Goal: Task Accomplishment & Management: Manage account settings

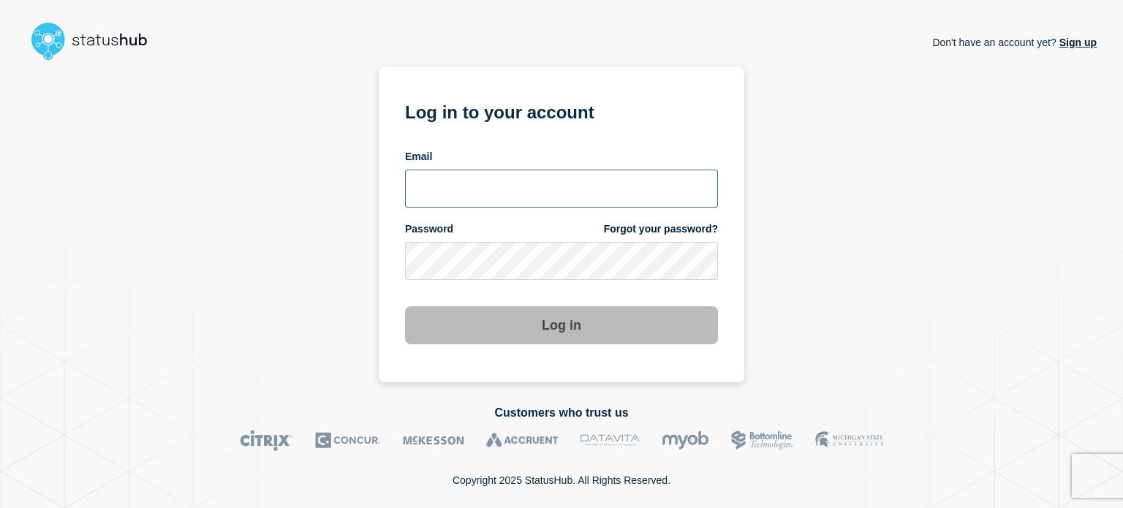
click at [516, 183] on input "email input" at bounding box center [561, 189] width 313 height 38
type input "camilo.mejia@catonetworks.com"
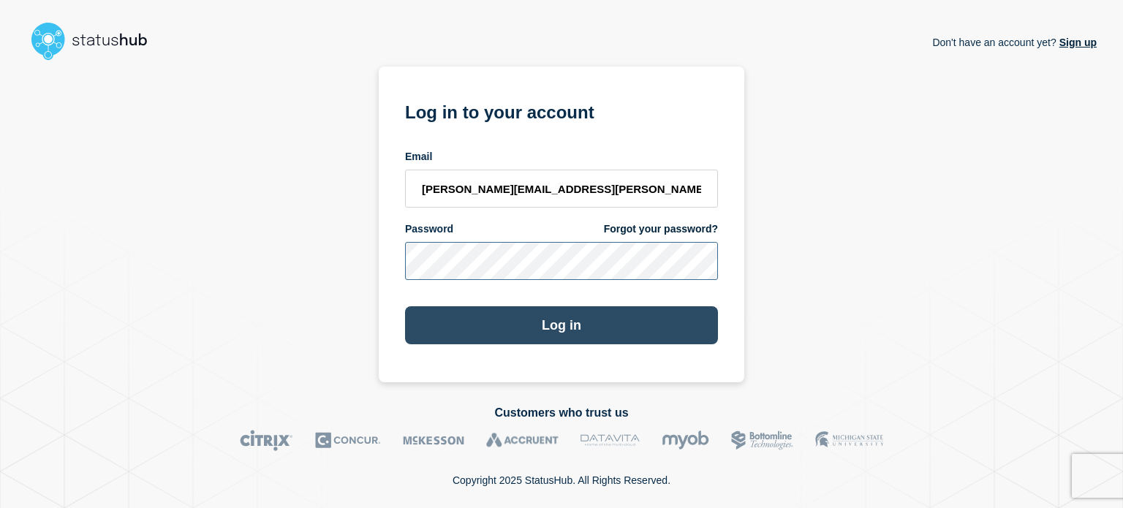
click at [405, 306] on button "Log in" at bounding box center [561, 325] width 313 height 38
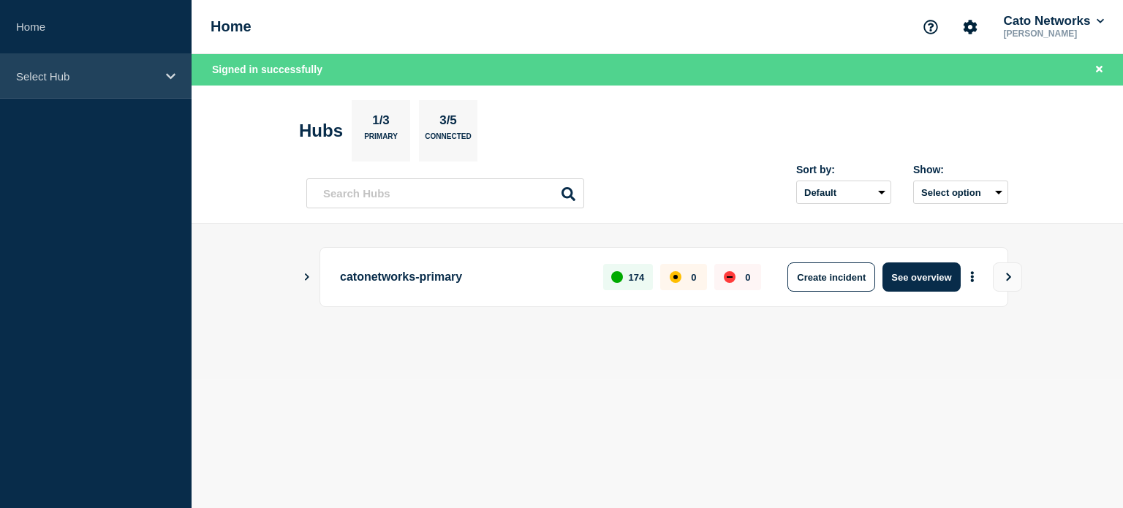
click at [62, 73] on p "Select Hub" at bounding box center [86, 76] width 140 height 12
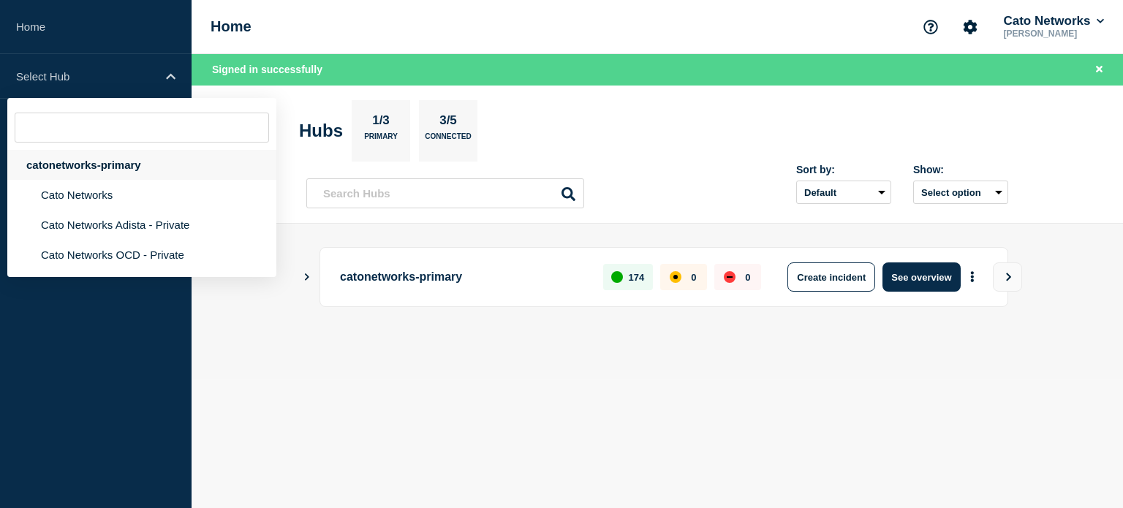
click at [82, 167] on div "catonetworks-primary" at bounding box center [141, 165] width 269 height 30
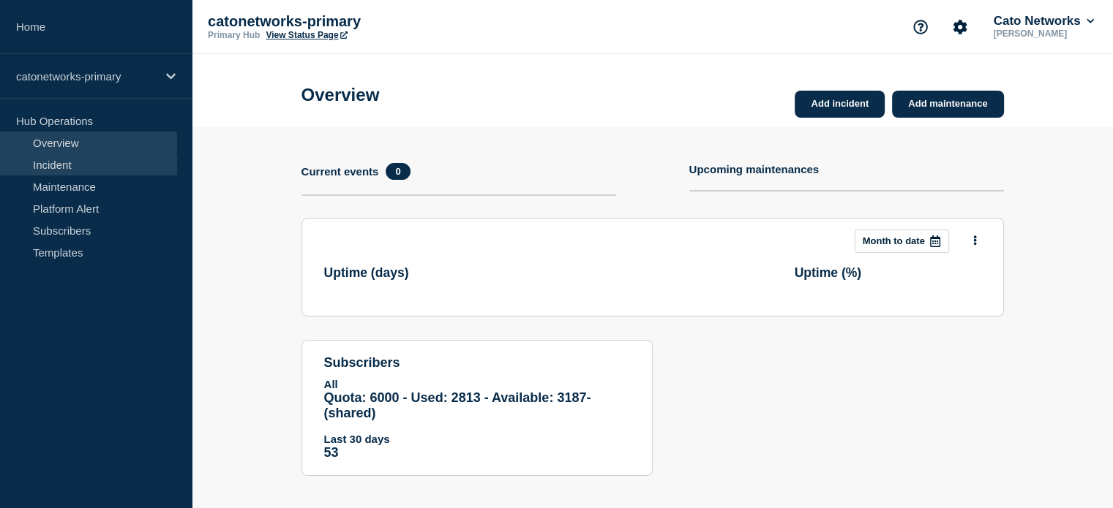
click at [69, 168] on link "Incident" at bounding box center [88, 165] width 177 height 22
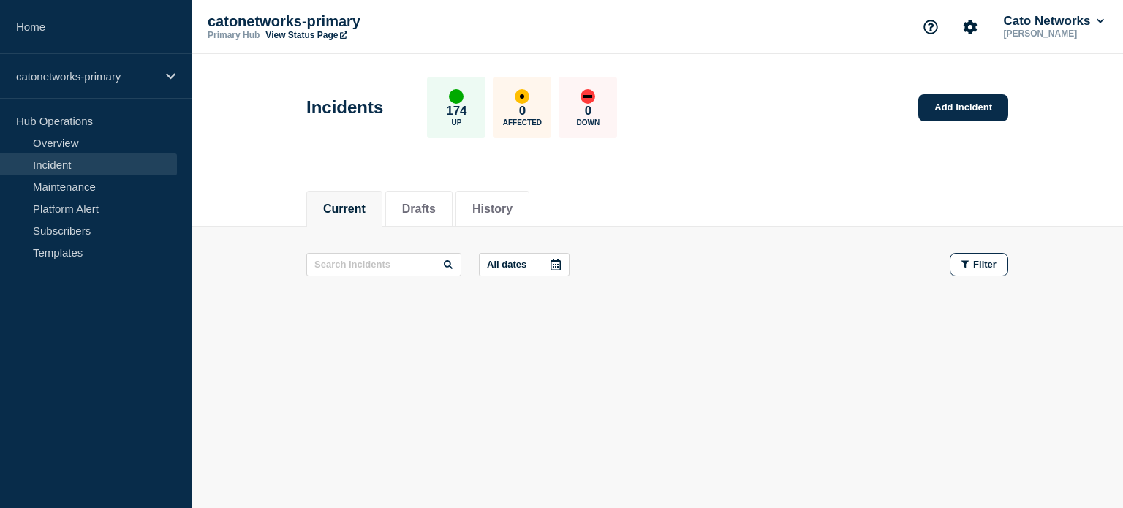
click at [57, 165] on link "Incident" at bounding box center [88, 165] width 177 height 22
click at [965, 116] on link "Add incident" at bounding box center [964, 107] width 90 height 27
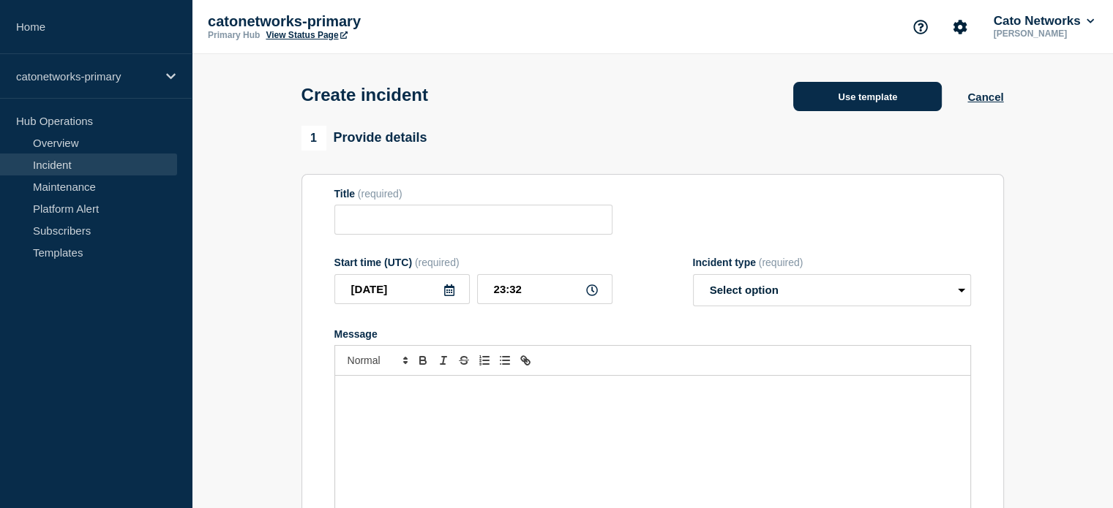
click at [887, 95] on button "Use template" at bounding box center [867, 96] width 148 height 29
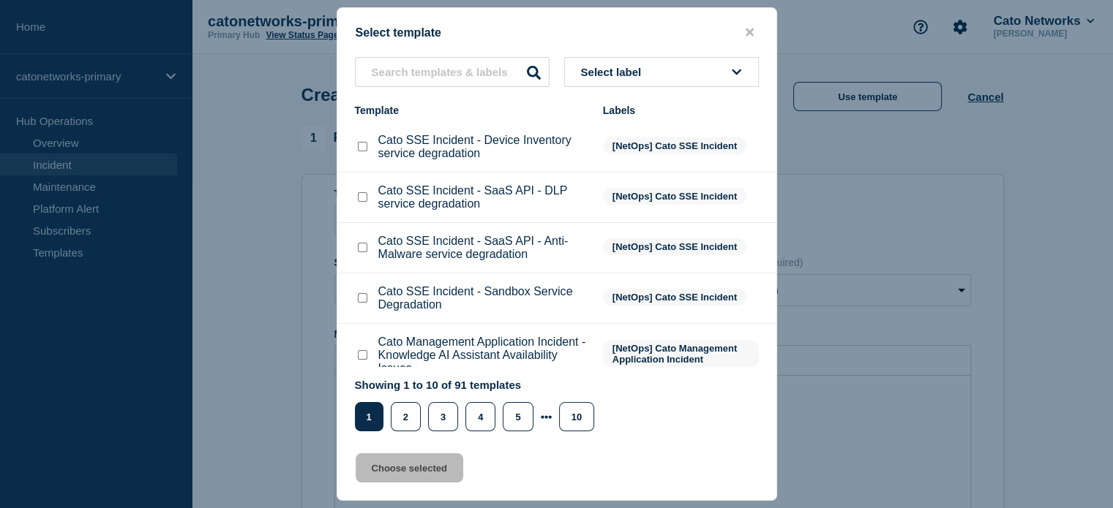
click at [595, 75] on span "Select label" at bounding box center [614, 72] width 67 height 12
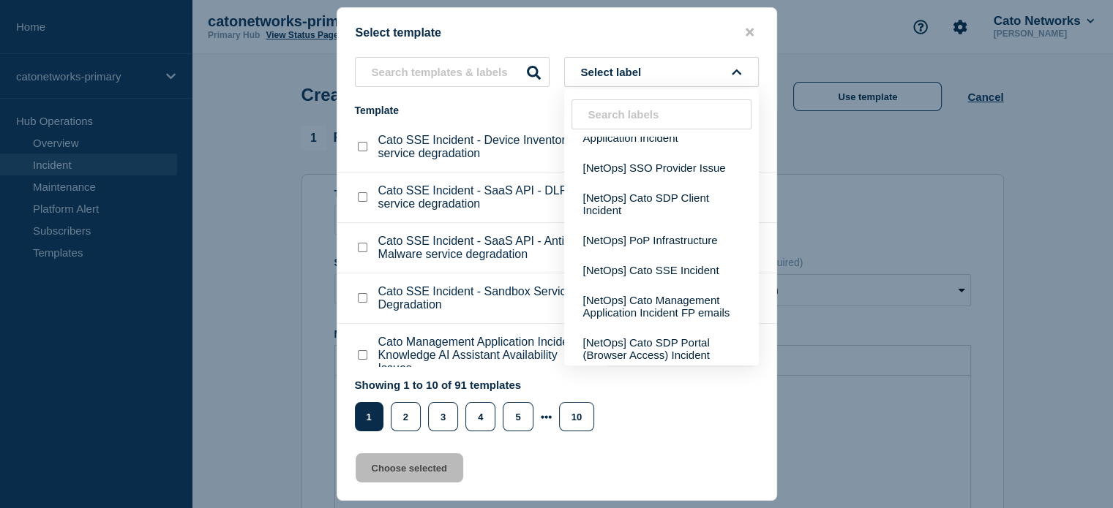
scroll to position [439, 0]
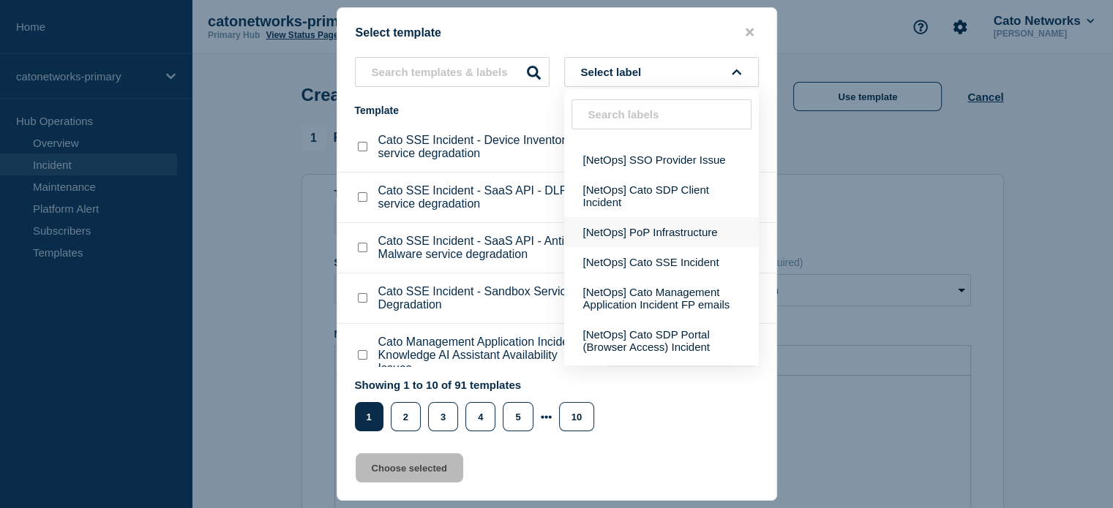
click at [628, 247] on button "[NetOps] PoP Infrastructure" at bounding box center [661, 232] width 195 height 30
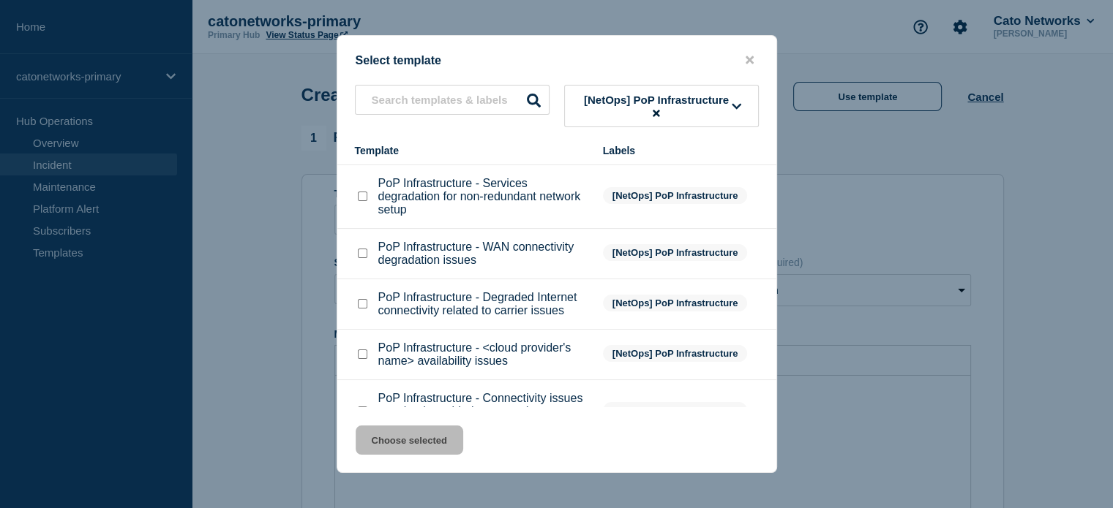
scroll to position [73, 0]
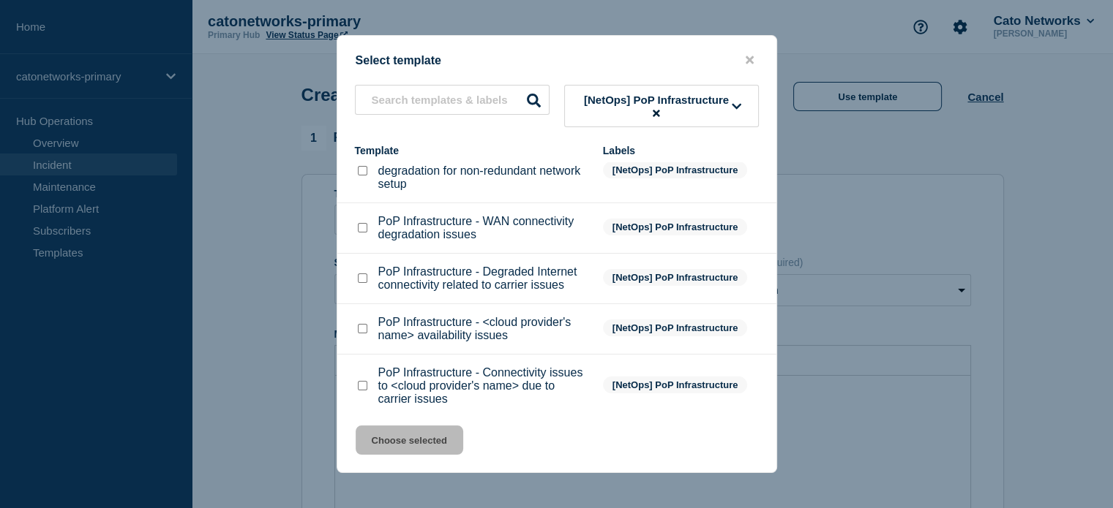
click at [415, 236] on p "PoP Infrastructure - WAN connectivity degradation issues" at bounding box center [483, 228] width 210 height 26
click at [355, 234] on div at bounding box center [362, 228] width 15 height 15
click at [361, 233] on input "PoP Infrastructure - WAN connectivity degradation issues checkbox" at bounding box center [363, 228] width 10 height 10
checkbox input "true"
click at [421, 438] on button "Choose selected" at bounding box center [409, 440] width 108 height 29
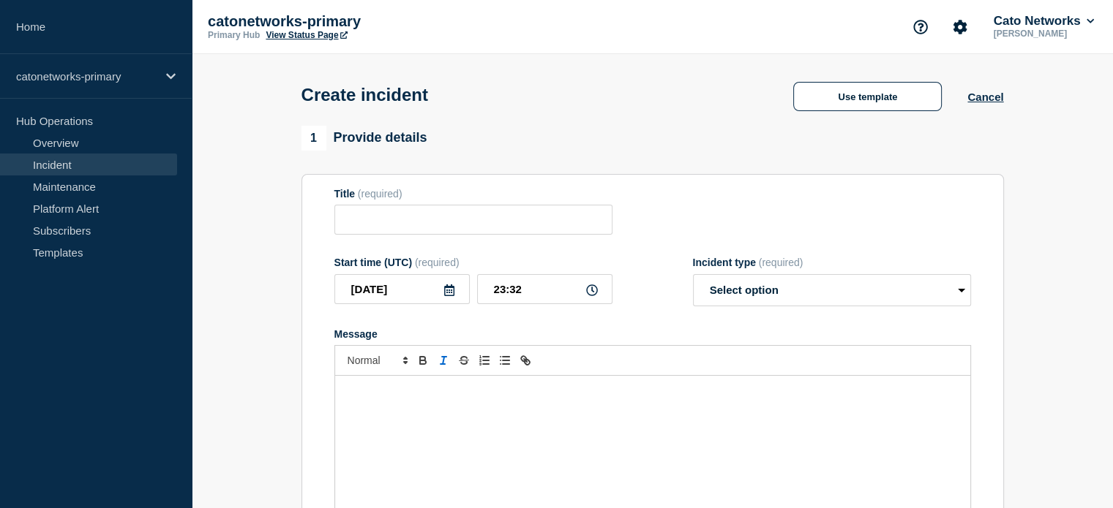
type input "PoP Infrastructure - WAN connectivity degradation issues"
select select "investigating"
radio input "false"
radio input "true"
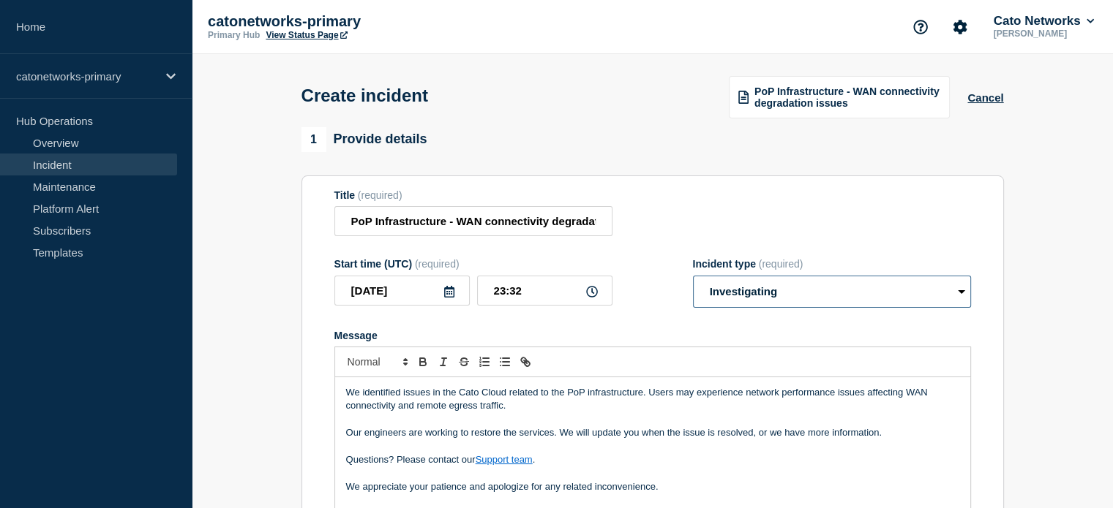
click at [734, 294] on select "Select option Investigating Identified Monitoring" at bounding box center [832, 292] width 278 height 32
select select "identified"
click at [693, 279] on select "Select option Investigating Identified Monitoring" at bounding box center [832, 292] width 278 height 32
click at [758, 298] on select "Select option Investigating Identified Monitoring" at bounding box center [832, 292] width 278 height 32
click at [693, 279] on select "Select option Investigating Identified Monitoring" at bounding box center [832, 292] width 278 height 32
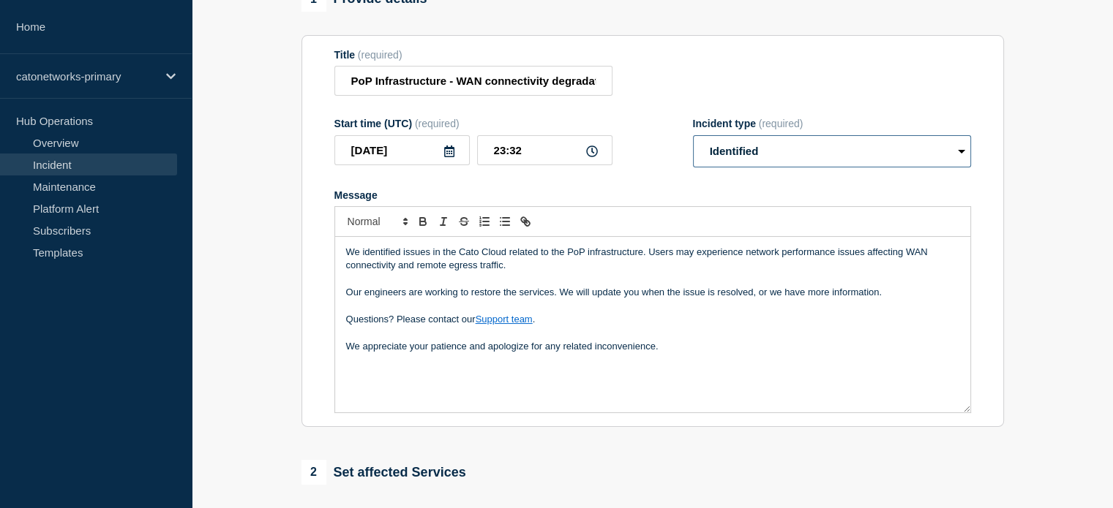
scroll to position [146, 0]
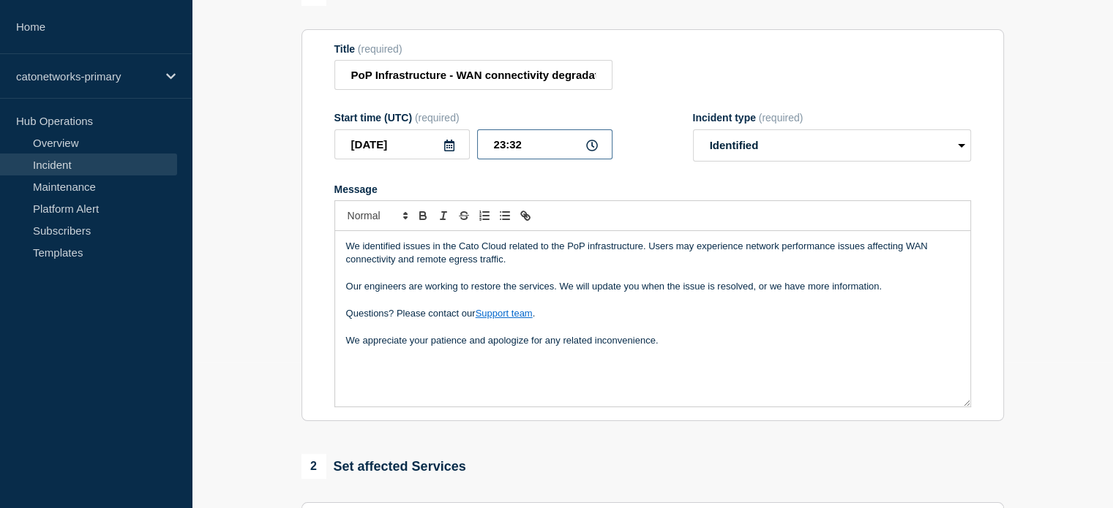
drag, startPoint x: 506, startPoint y: 151, endPoint x: 481, endPoint y: 149, distance: 24.9
click at [481, 149] on input "23:32" at bounding box center [544, 144] width 135 height 30
type input "17:42"
click at [423, 373] on div "We identified issues in the Cato Cloud related to the PoP infrastructure. Users…" at bounding box center [652, 319] width 635 height 176
click at [702, 353] on div "We identified issues in the Cato Cloud related to the PoP infrastructure. Users…" at bounding box center [652, 319] width 635 height 176
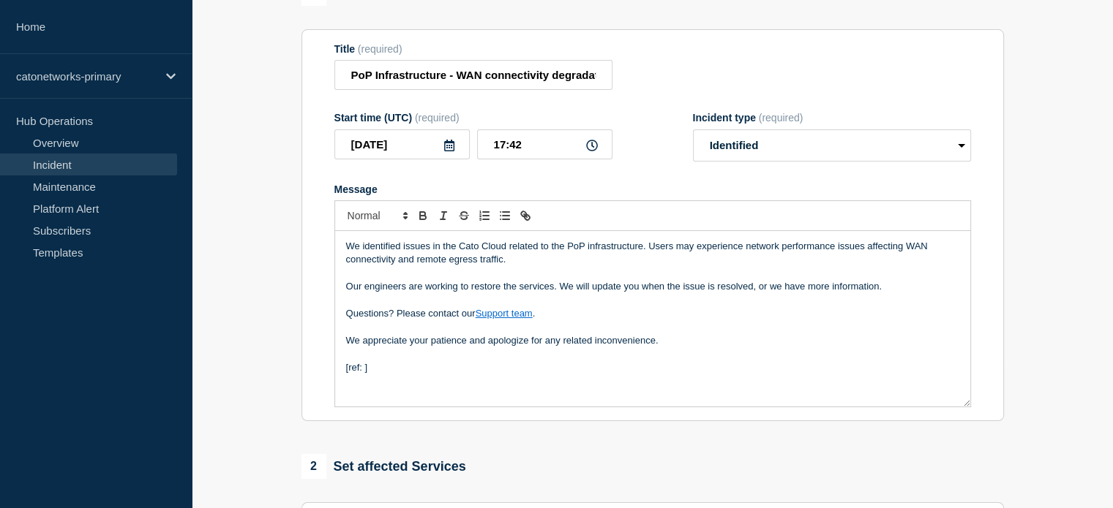
drag, startPoint x: 368, startPoint y: 375, endPoint x: 360, endPoint y: 383, distance: 10.9
click at [359, 384] on div "We identified issues in the Cato Cloud related to the PoP infrastructure. Users…" at bounding box center [652, 319] width 635 height 176
click at [364, 372] on p "[ref: ]" at bounding box center [652, 367] width 613 height 13
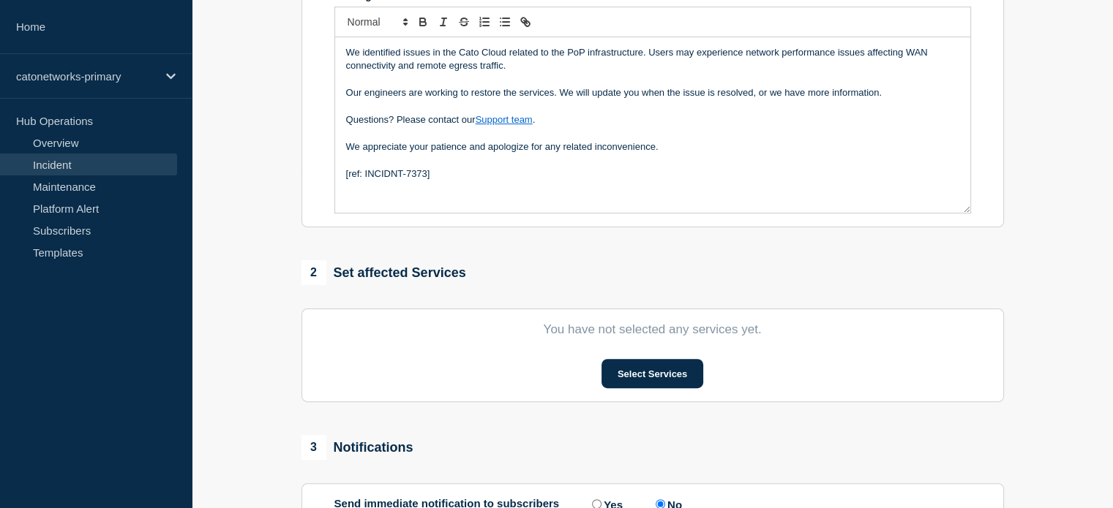
scroll to position [366, 0]
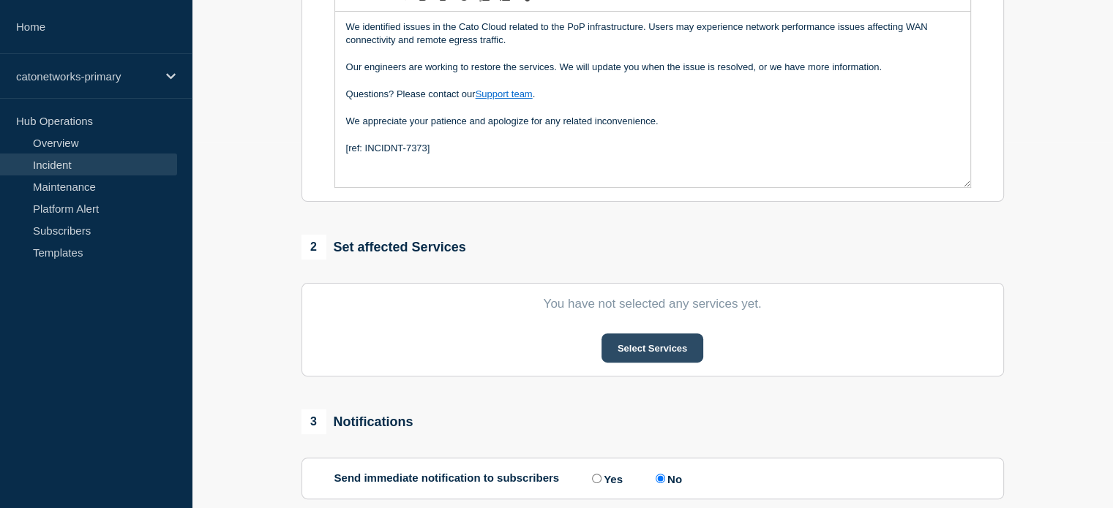
click at [647, 345] on button "Select Services" at bounding box center [652, 348] width 102 height 29
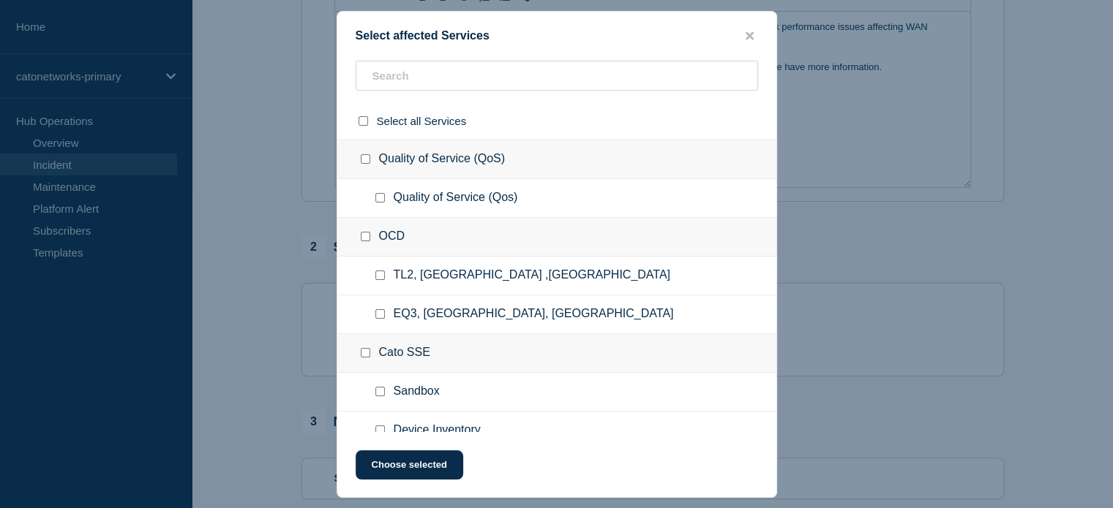
click at [418, 225] on div "OCD" at bounding box center [556, 237] width 439 height 39
click at [394, 75] on input "text" at bounding box center [556, 76] width 402 height 30
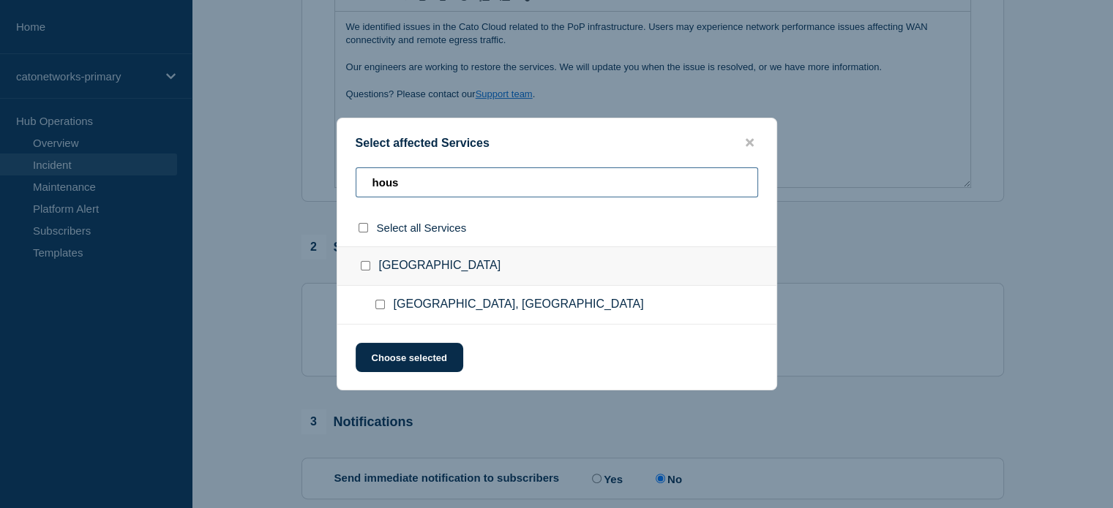
type input "hous"
click at [379, 306] on input "Houston, TX checkbox" at bounding box center [380, 305] width 10 height 10
checkbox input "true"
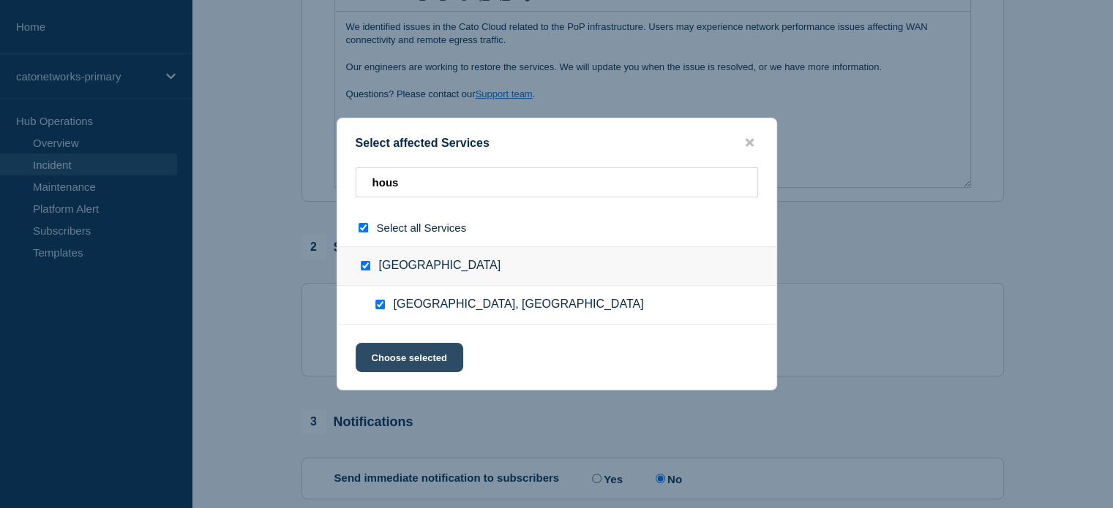
click at [417, 361] on button "Choose selected" at bounding box center [409, 357] width 108 height 29
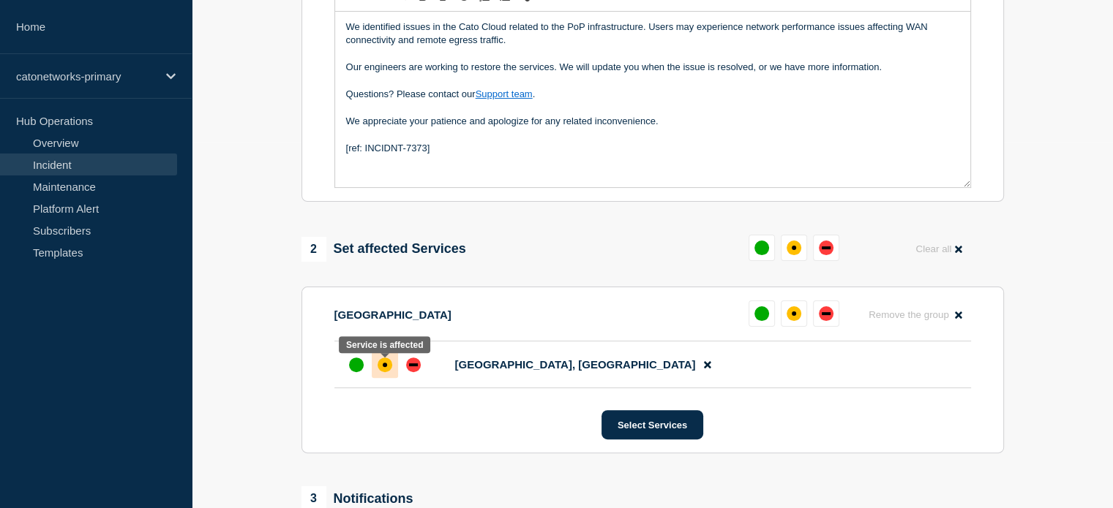
click at [389, 370] on div "affected" at bounding box center [384, 365] width 15 height 15
click at [384, 367] on div "affected" at bounding box center [385, 365] width 4 height 4
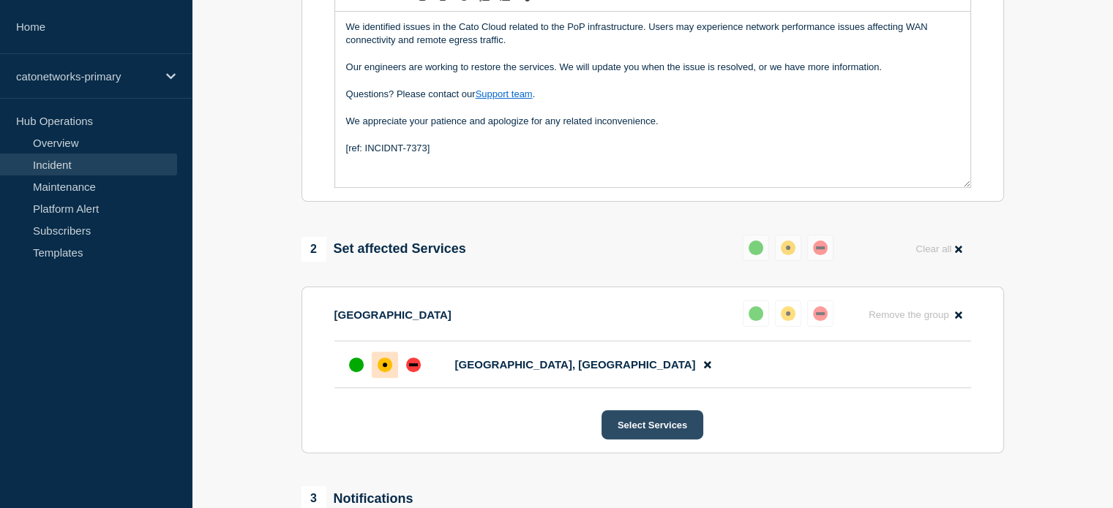
click at [641, 428] on button "Select Services" at bounding box center [652, 424] width 102 height 29
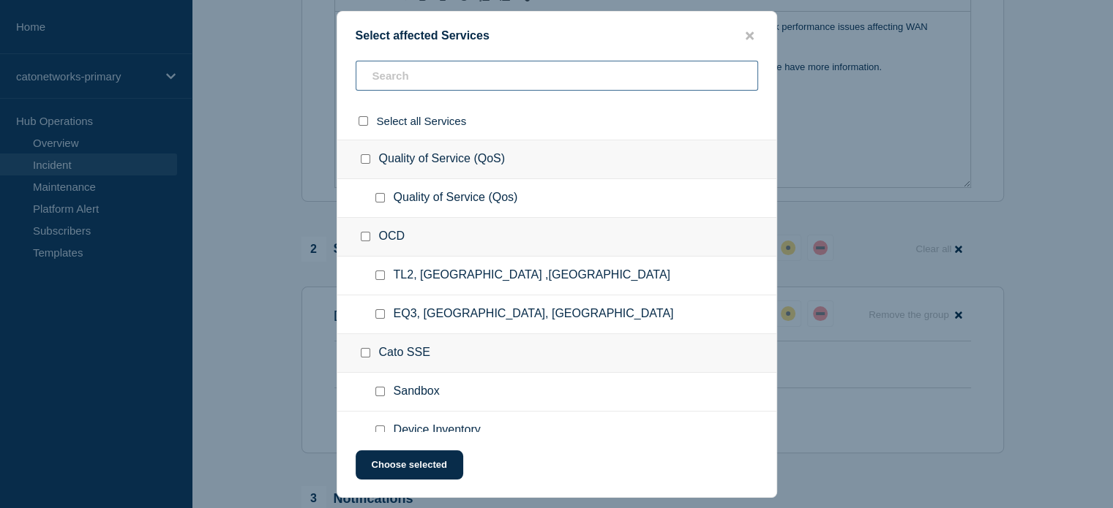
click at [410, 75] on input "text" at bounding box center [556, 76] width 402 height 30
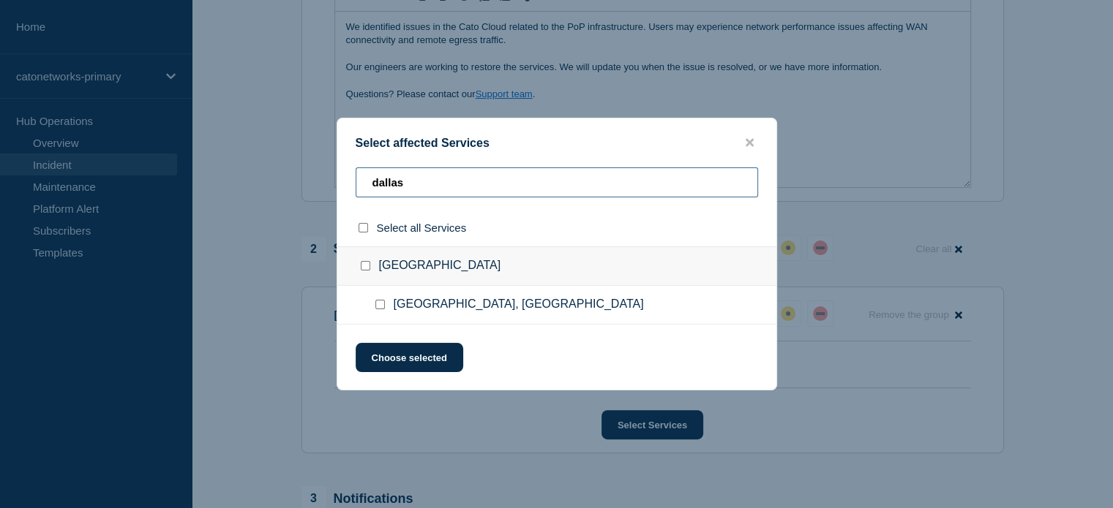
type input "dallas"
click at [380, 298] on ul "[GEOGRAPHIC_DATA], [GEOGRAPHIC_DATA]" at bounding box center [556, 305] width 439 height 39
click at [383, 306] on input "Dallas, TX checkbox" at bounding box center [380, 305] width 10 height 10
checkbox input "true"
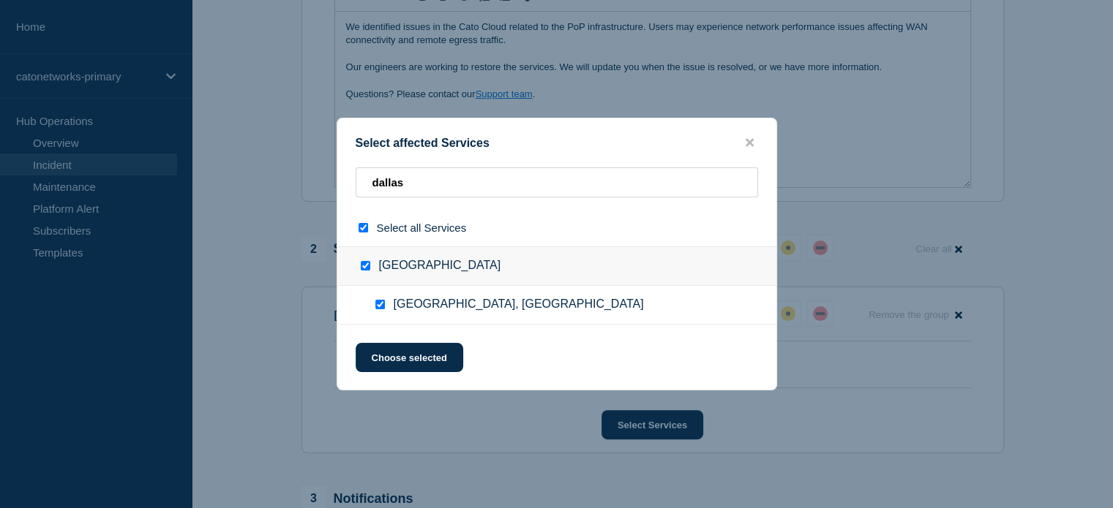
checkbox input "true"
click at [416, 356] on button "Choose selected" at bounding box center [409, 357] width 108 height 29
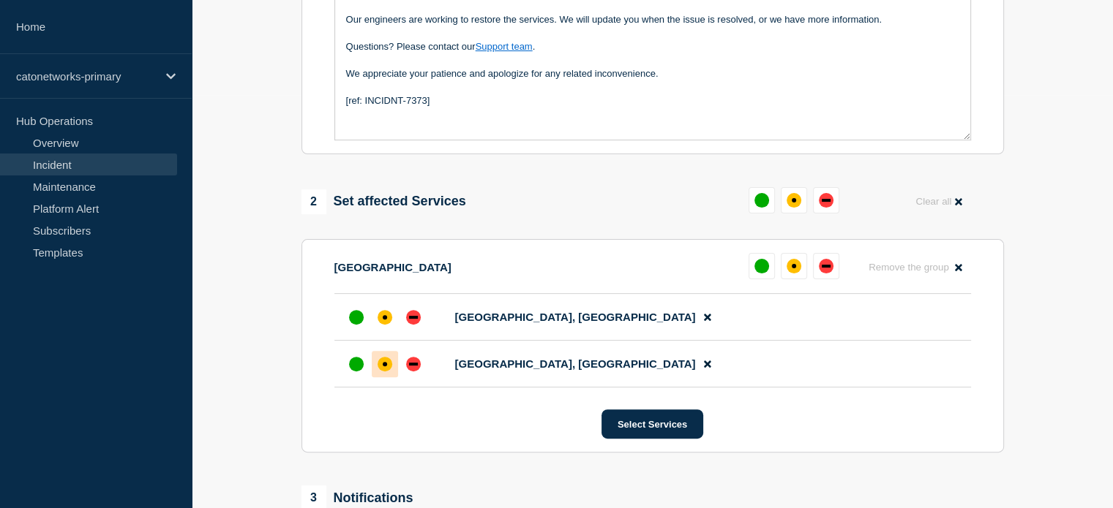
scroll to position [439, 0]
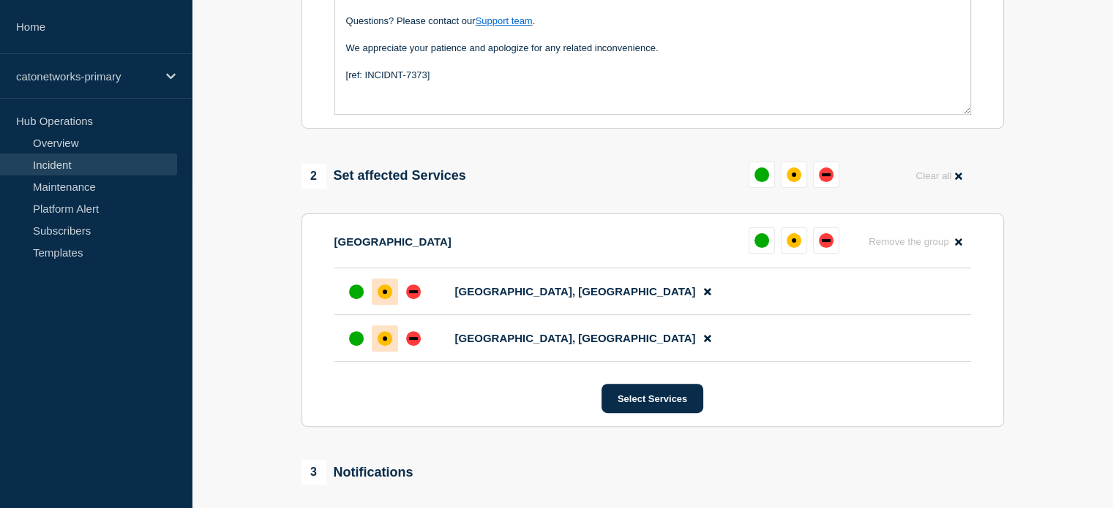
click at [388, 299] on div "affected" at bounding box center [384, 292] width 15 height 15
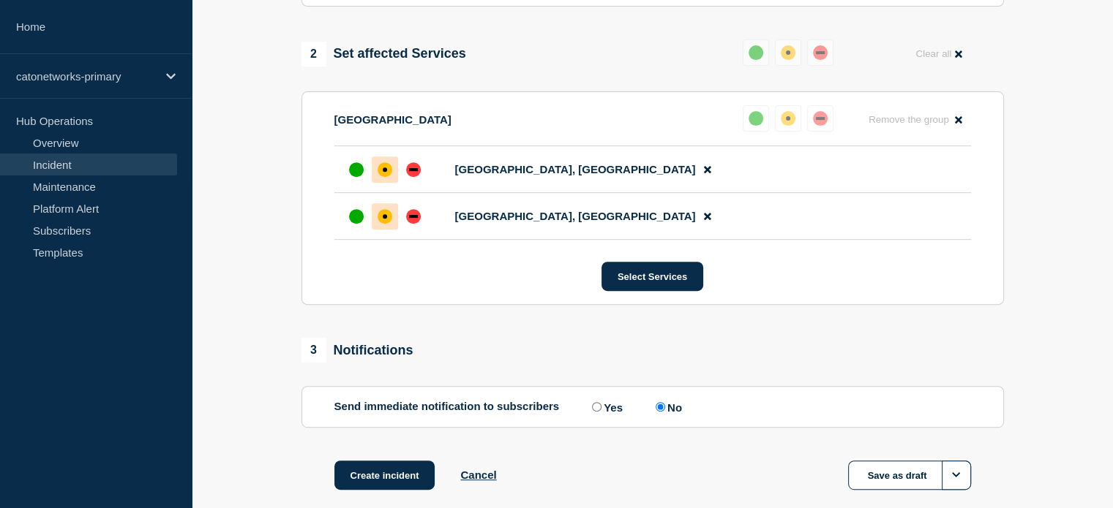
scroll to position [644, 0]
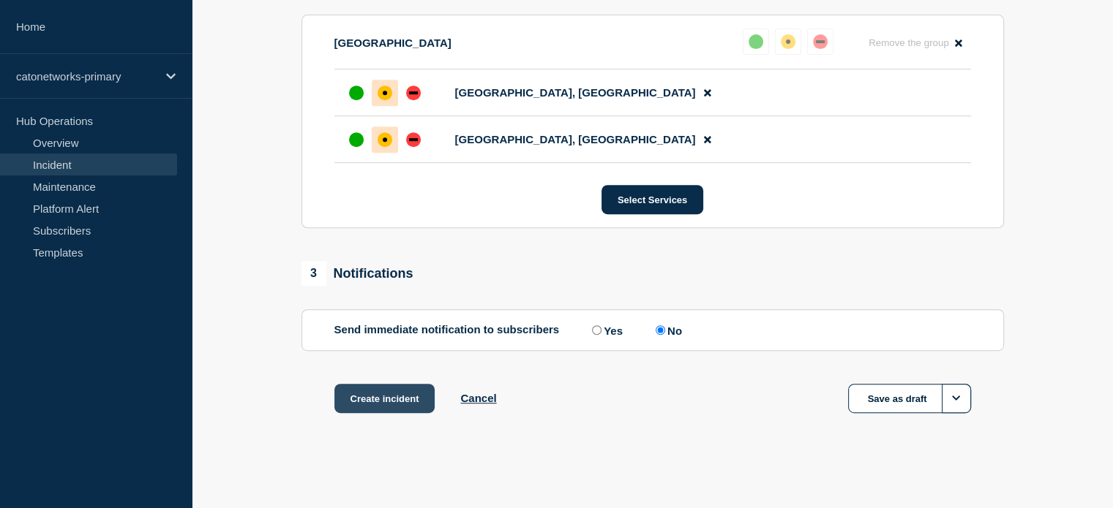
click at [376, 400] on button "Create incident" at bounding box center [384, 398] width 101 height 29
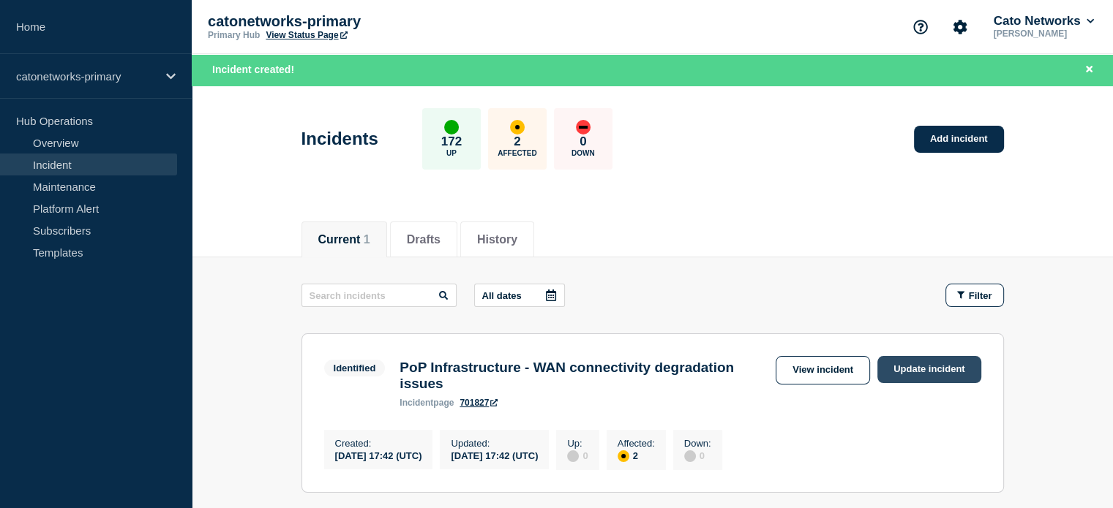
click at [920, 366] on link "Update incident" at bounding box center [929, 369] width 104 height 27
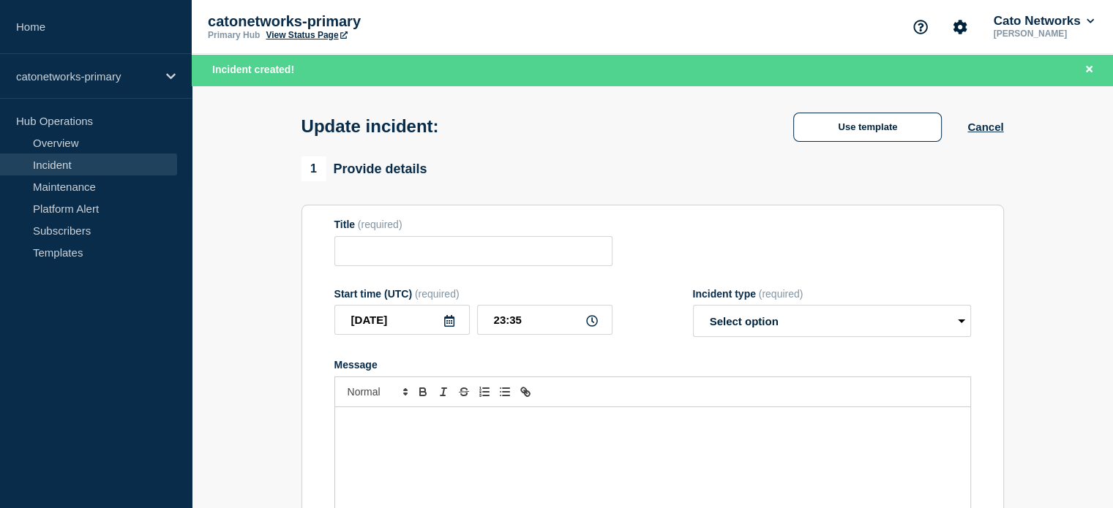
type input "PoP Infrastructure - WAN connectivity degradation issues"
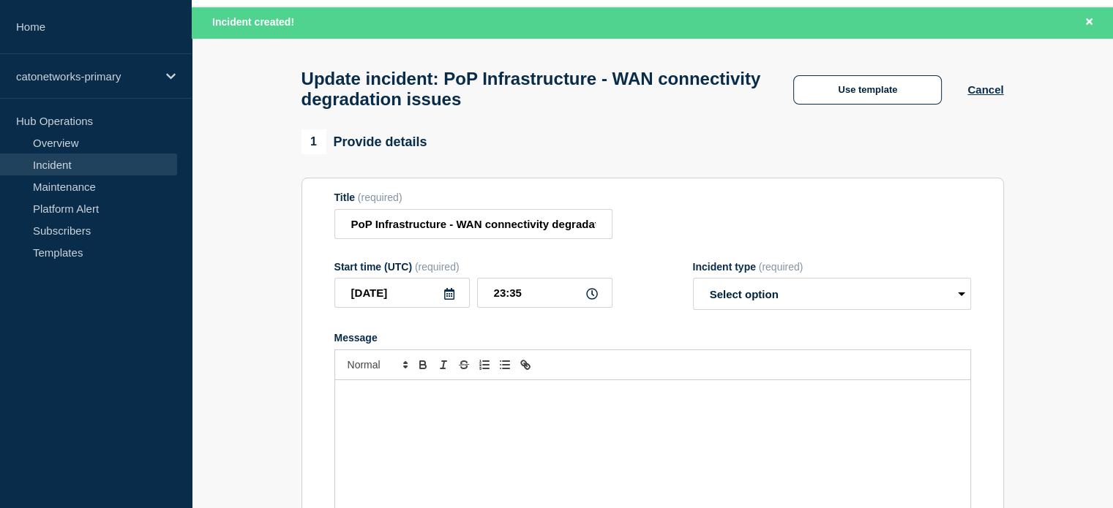
scroll to position [73, 0]
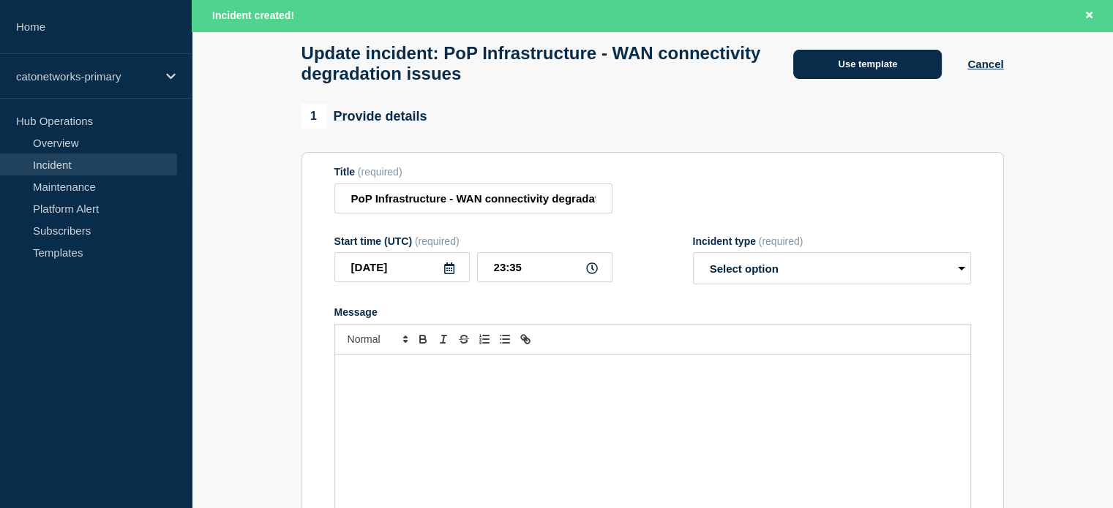
click at [850, 71] on button "Use template" at bounding box center [867, 64] width 148 height 29
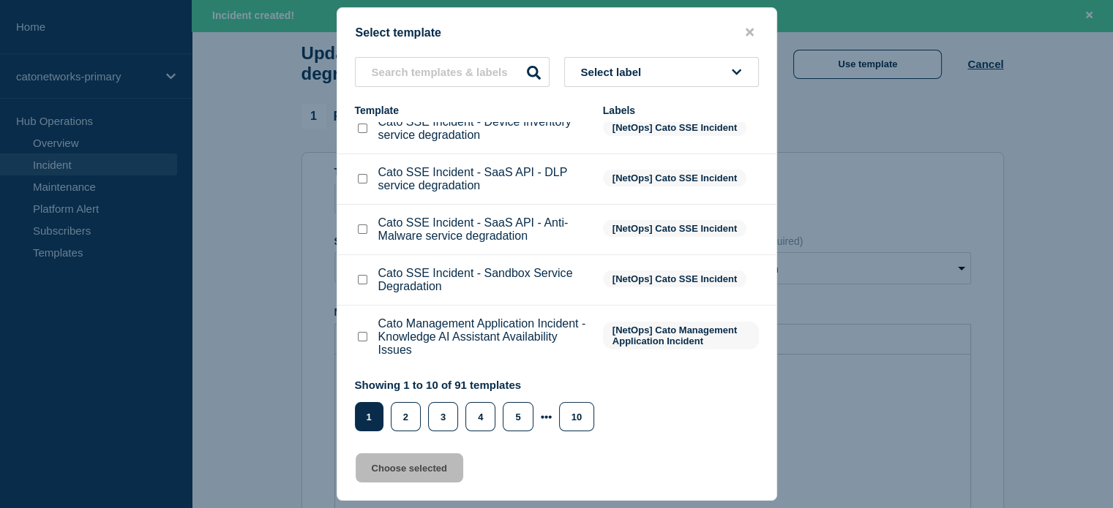
scroll to position [0, 0]
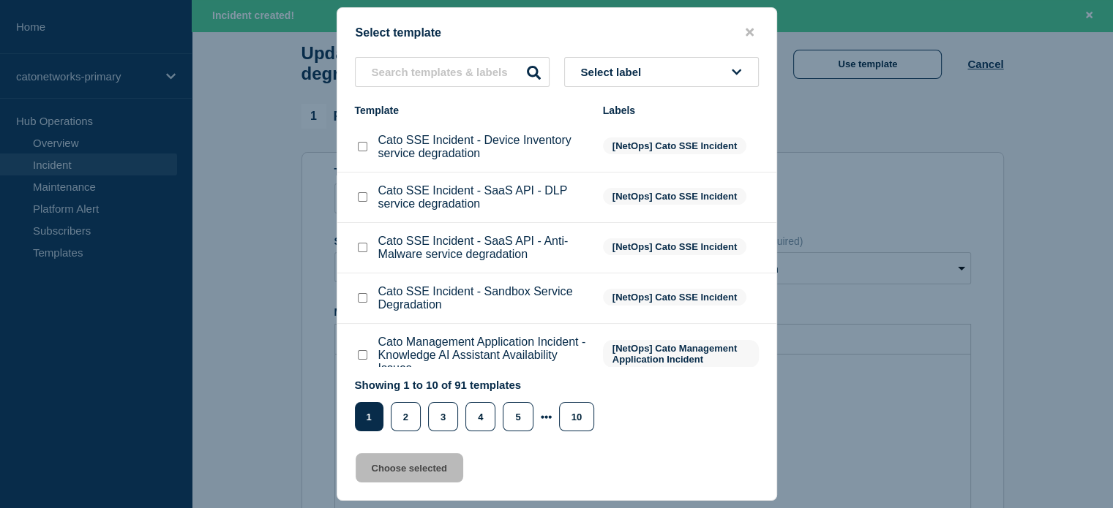
click at [601, 75] on span "Select label" at bounding box center [614, 72] width 67 height 12
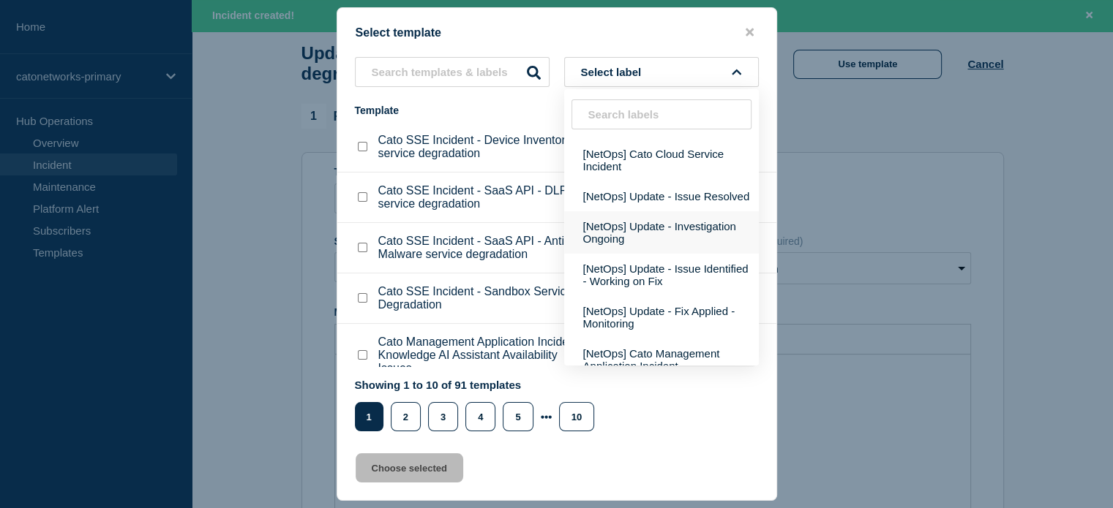
scroll to position [219, 0]
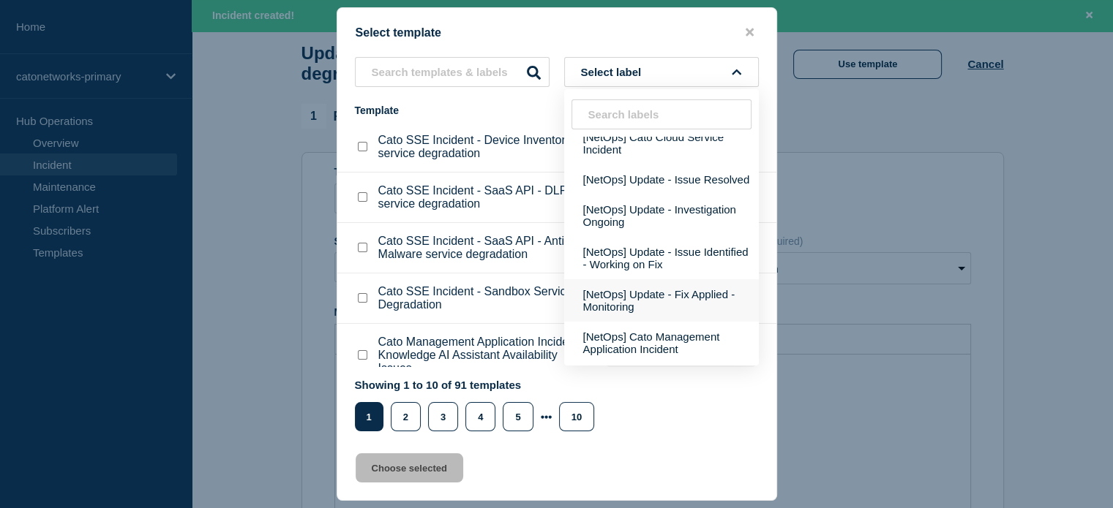
click at [628, 317] on button "[NetOps] Update - Fix Applied - Monitoring" at bounding box center [661, 300] width 195 height 42
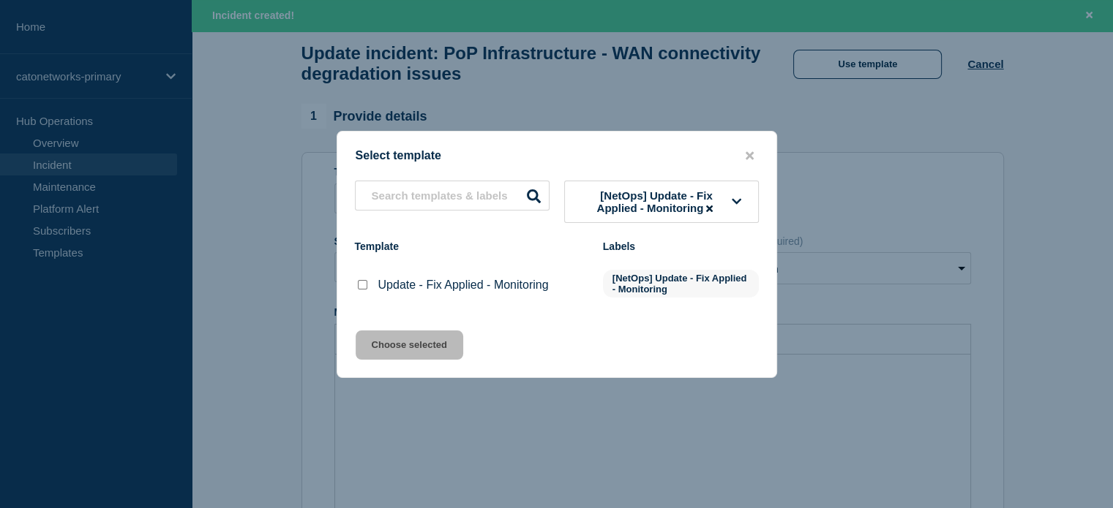
click at [361, 289] on input "Update - Fix Applied - Monitoring checkbox" at bounding box center [363, 285] width 10 height 10
checkbox input "true"
click at [422, 350] on button "Choose selected" at bounding box center [409, 345] width 108 height 29
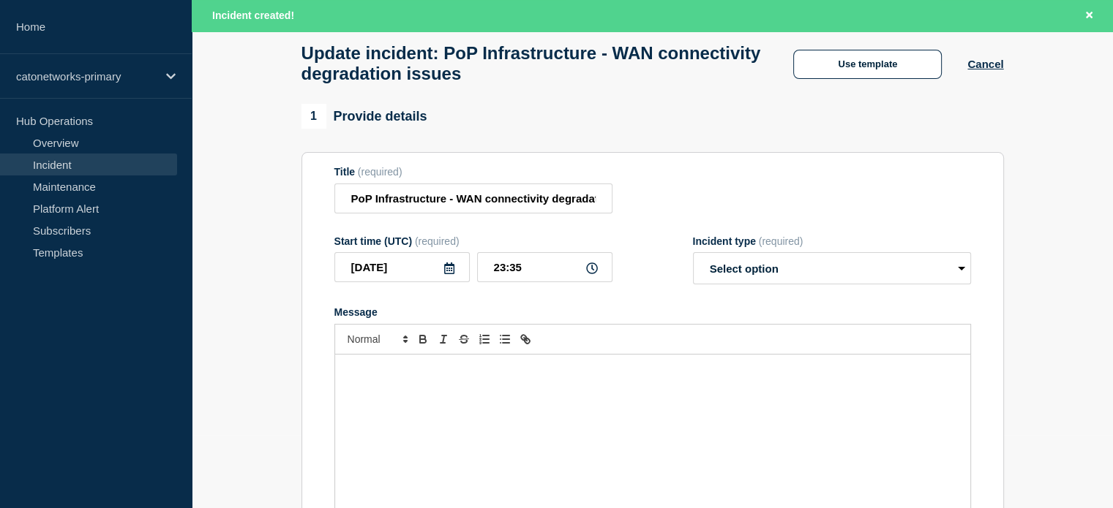
select select "monitoring"
radio input "false"
radio input "true"
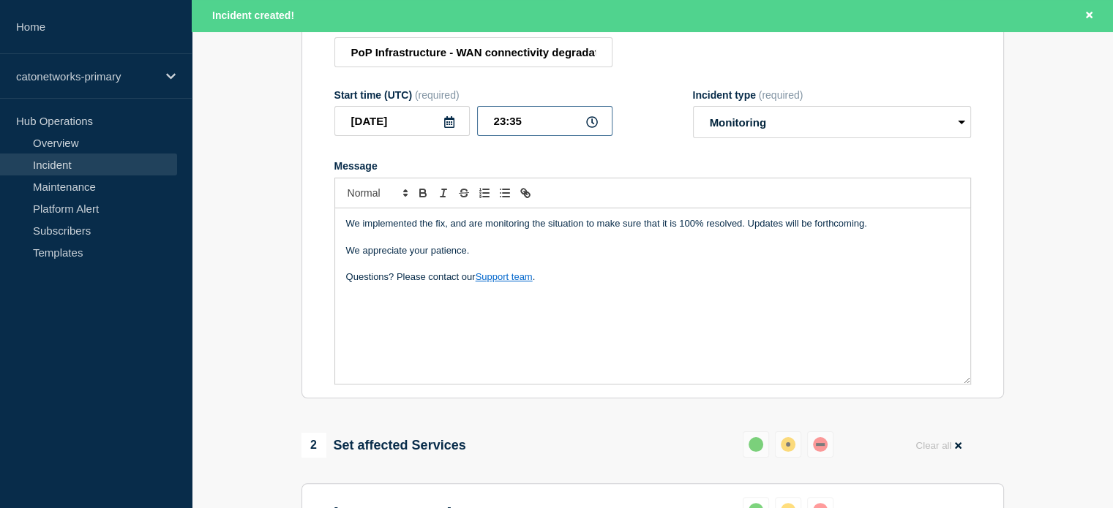
click at [497, 131] on input "23:35" at bounding box center [544, 121] width 135 height 30
drag, startPoint x: 492, startPoint y: 128, endPoint x: 507, endPoint y: 131, distance: 15.6
click at [507, 131] on input "23:35" at bounding box center [544, 121] width 135 height 30
type input "18:31"
click at [575, 284] on p "Questions? Please contact our Support team ." at bounding box center [652, 277] width 613 height 13
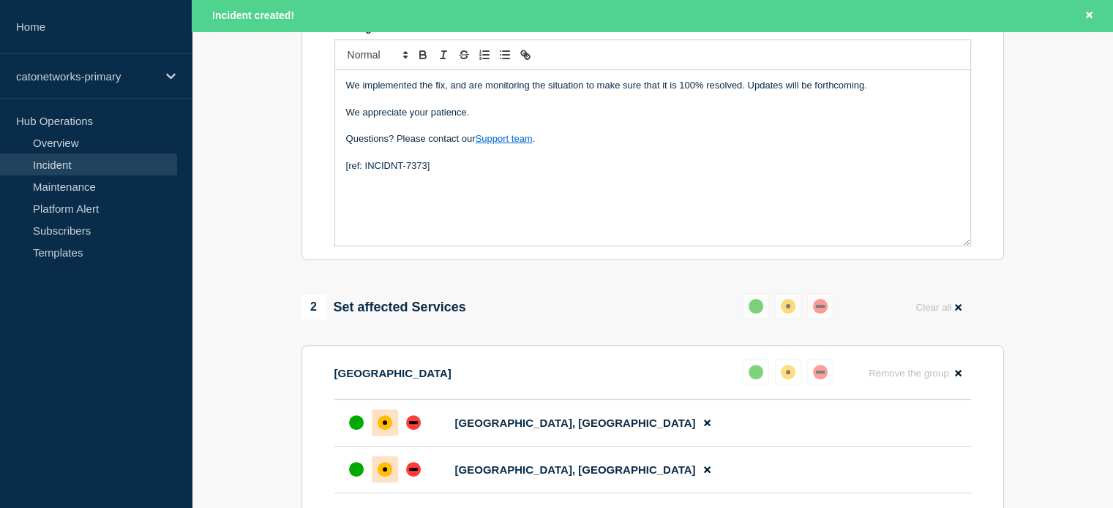
scroll to position [366, 0]
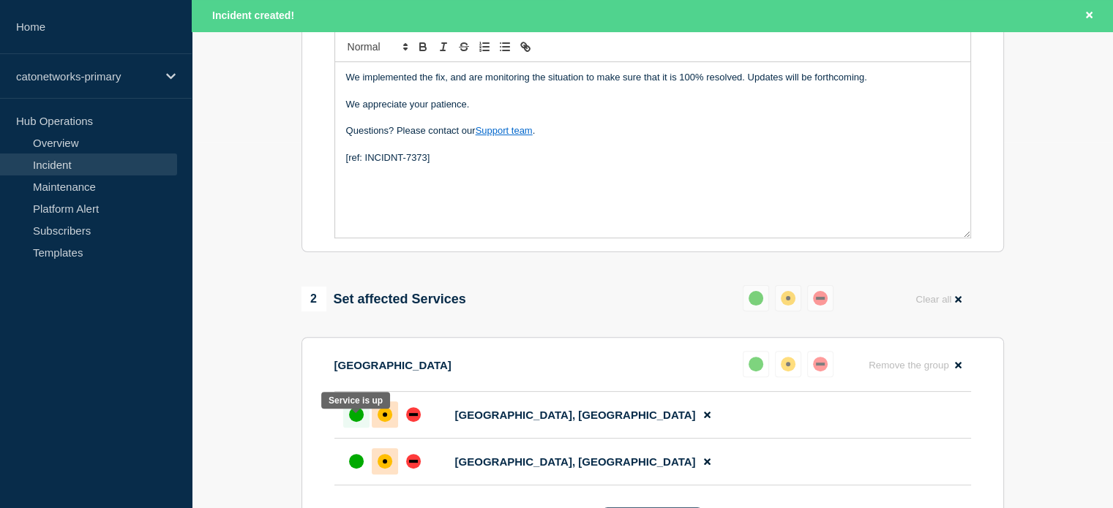
click at [359, 422] on div "up" at bounding box center [356, 414] width 15 height 15
click at [353, 469] on div "up" at bounding box center [356, 461] width 15 height 15
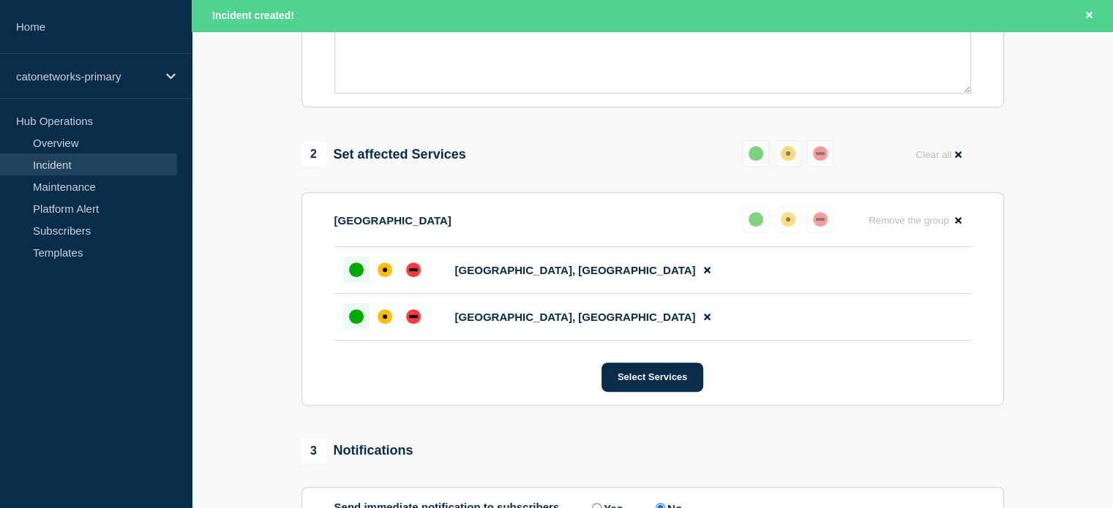
scroll to position [512, 0]
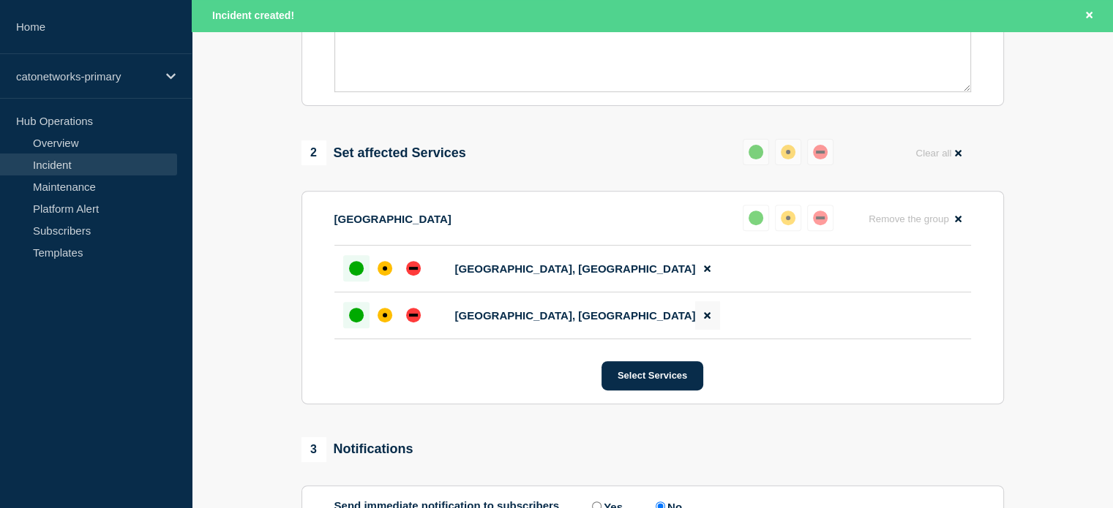
click at [704, 319] on icon at bounding box center [707, 315] width 7 height 7
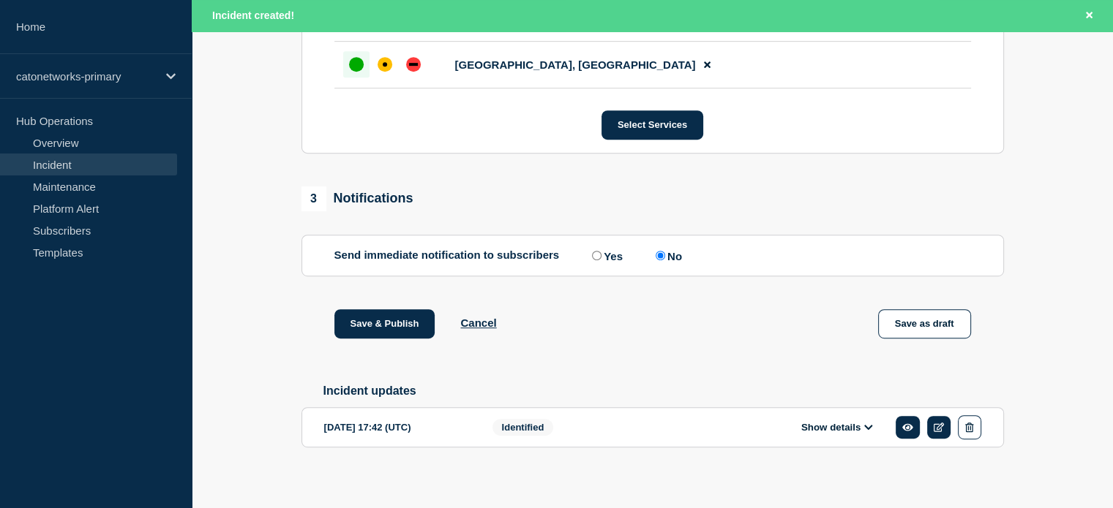
scroll to position [737, 0]
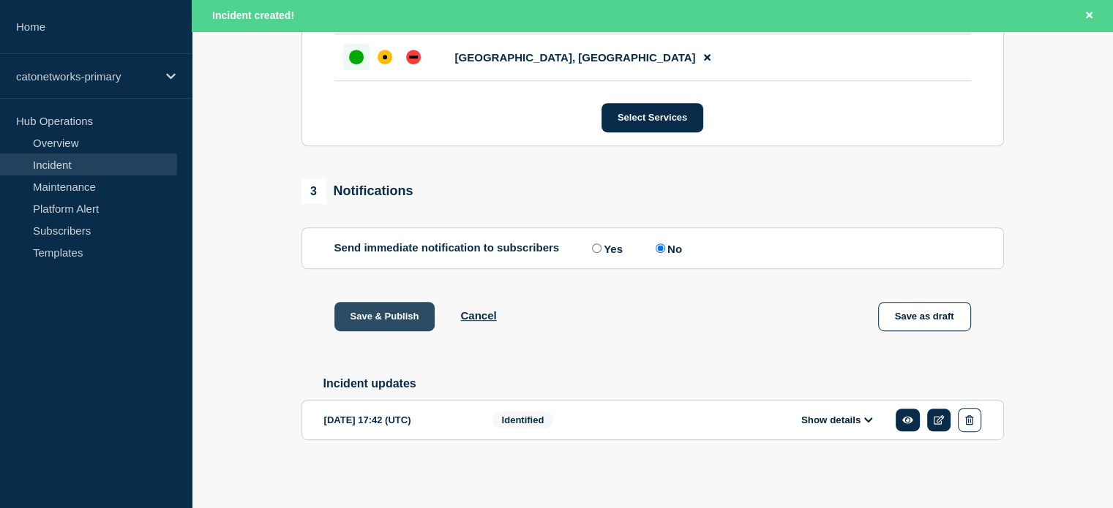
click at [413, 315] on button "Save & Publish" at bounding box center [384, 316] width 101 height 29
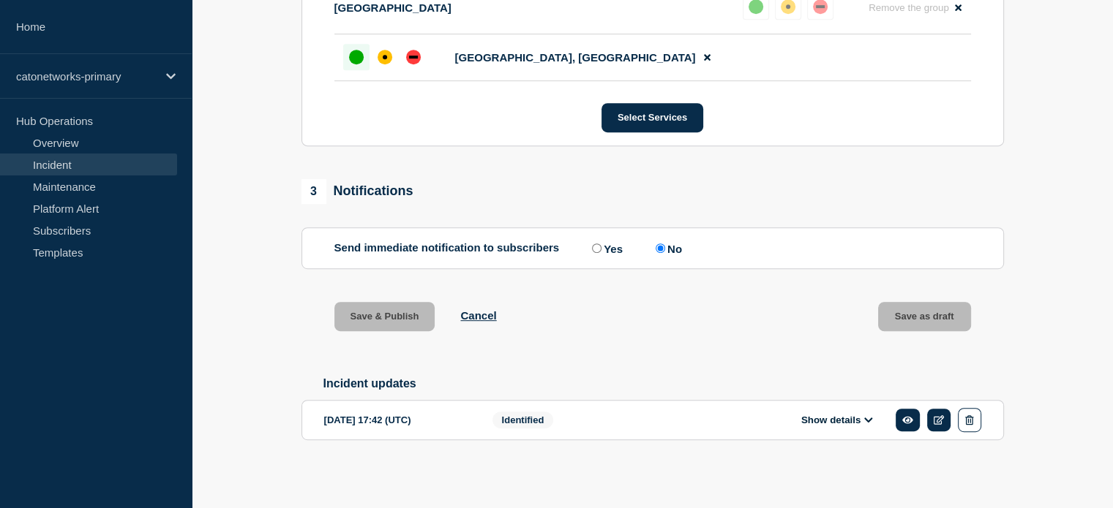
scroll to position [706, 0]
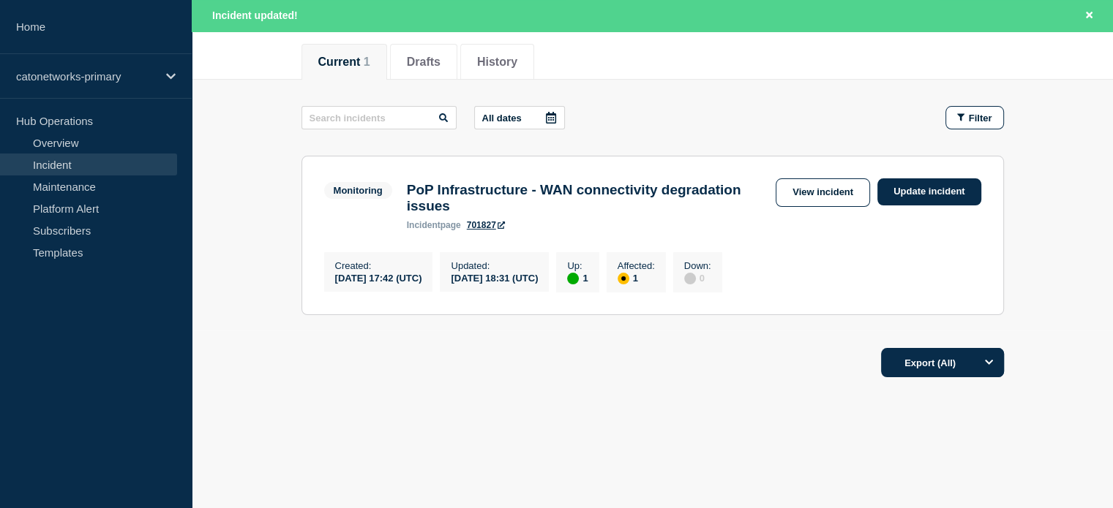
scroll to position [187, 0]
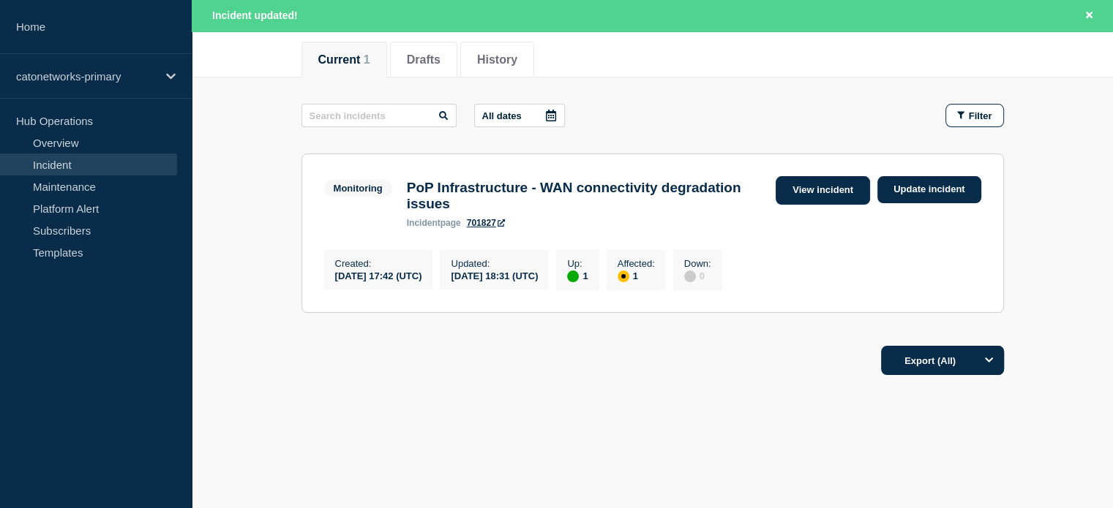
click at [831, 184] on link "View incident" at bounding box center [822, 190] width 94 height 29
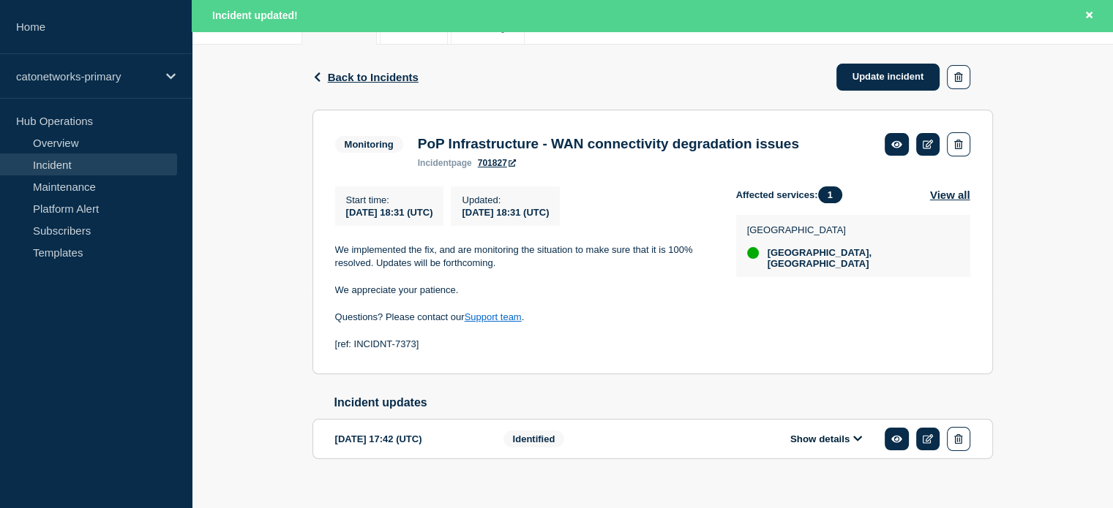
scroll to position [240, 0]
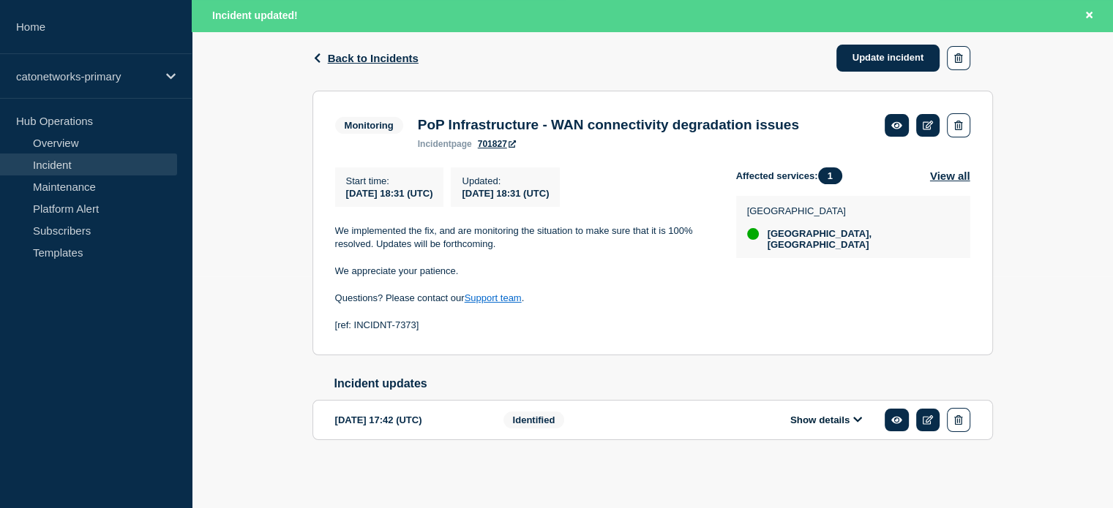
click at [857, 415] on icon at bounding box center [857, 420] width 9 height 10
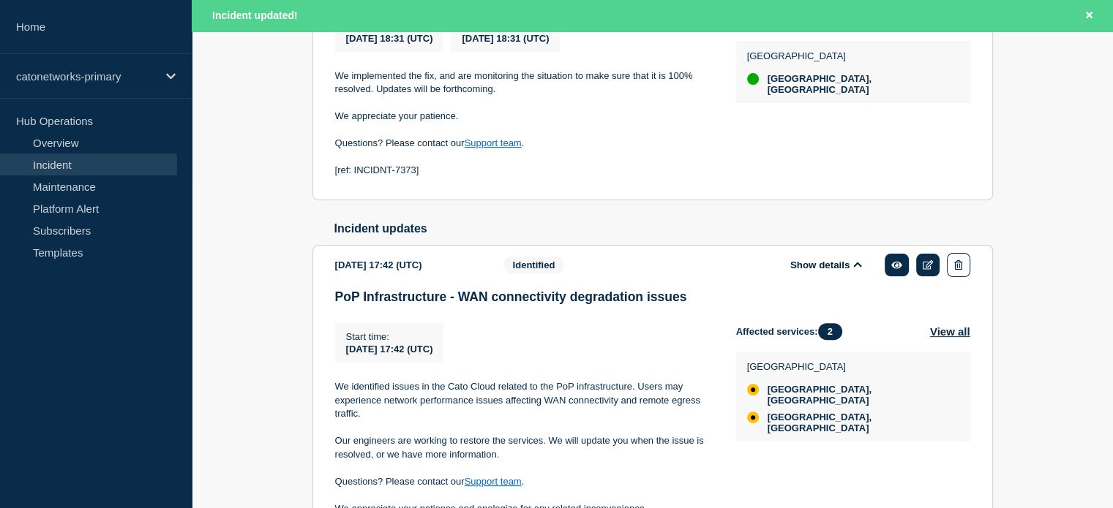
scroll to position [459, 0]
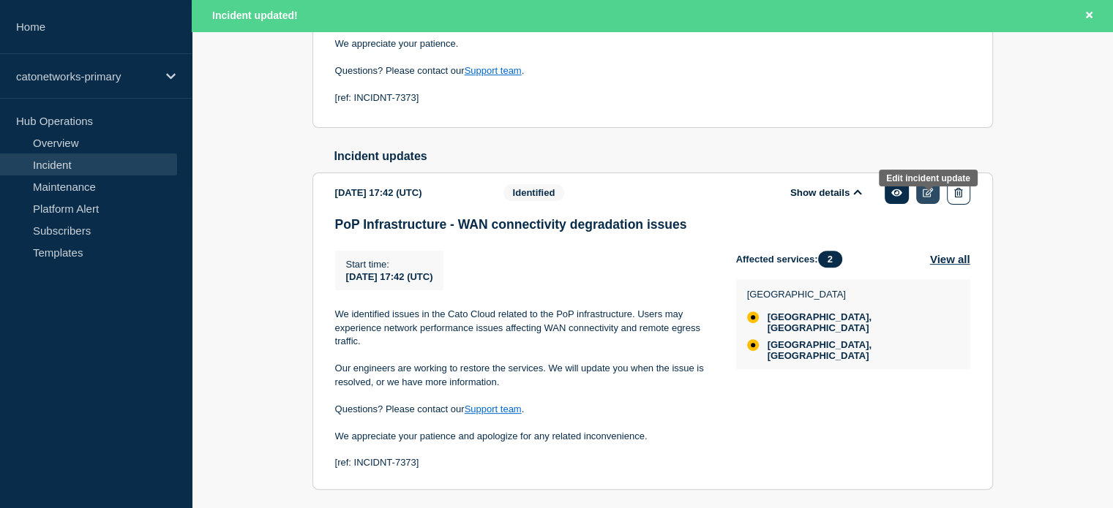
click at [927, 197] on icon at bounding box center [927, 193] width 11 height 10
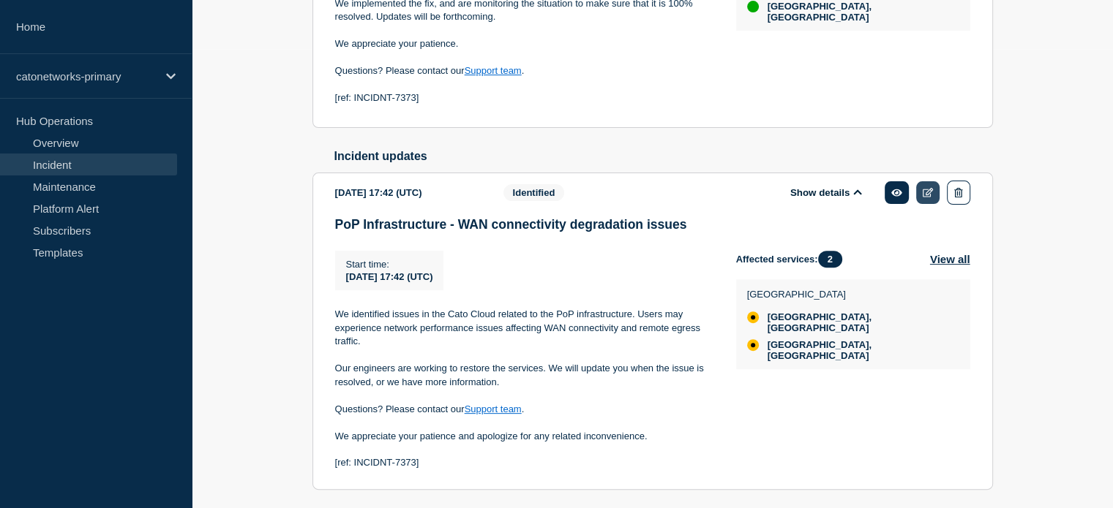
scroll to position [427, 0]
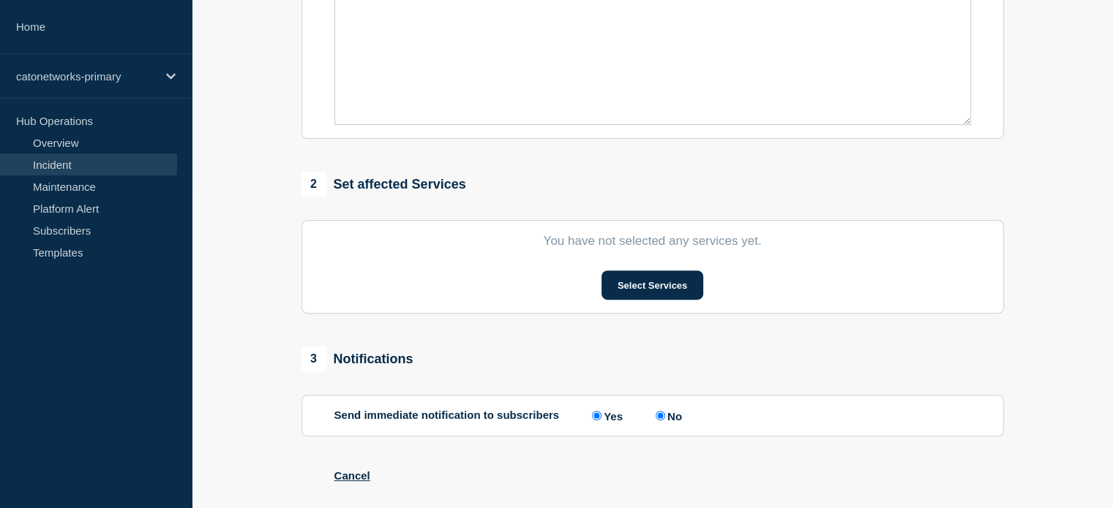
type input "PoP Infrastructure - WAN connectivity degradation issues"
type input "17:42"
select select "identified"
radio input "false"
radio input "true"
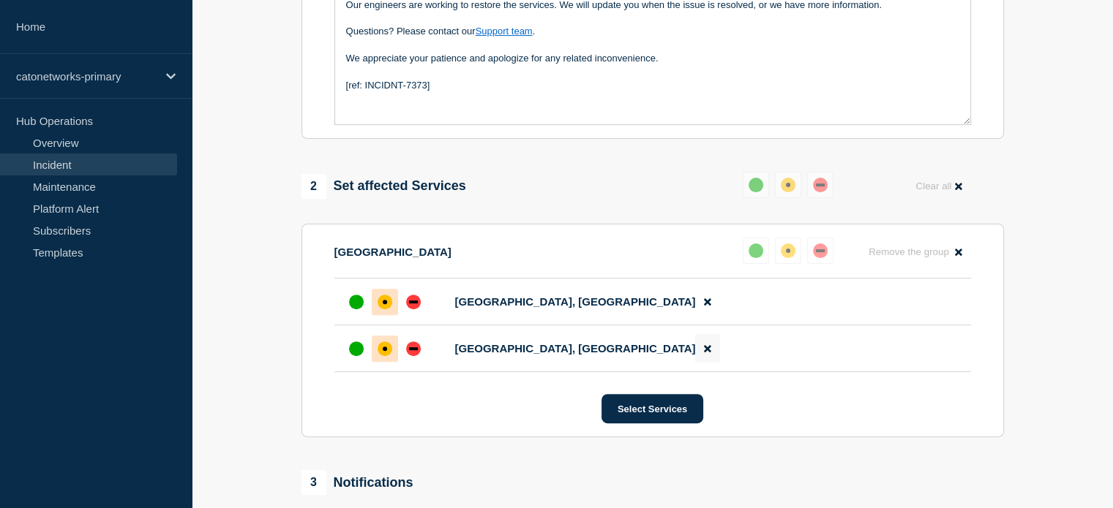
click at [704, 353] on icon at bounding box center [707, 349] width 7 height 7
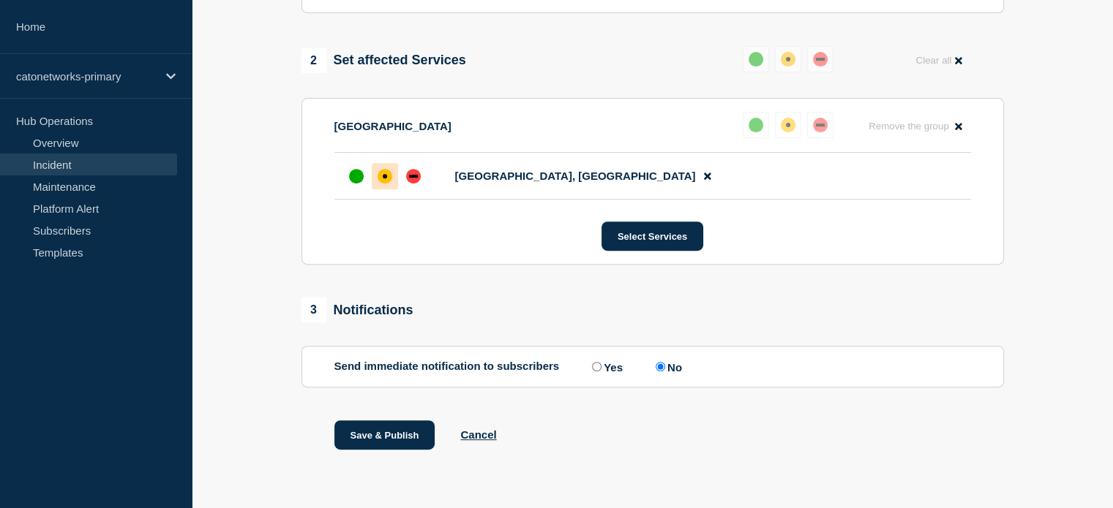
scroll to position [584, 0]
click at [389, 432] on button "Save & Publish" at bounding box center [384, 435] width 101 height 29
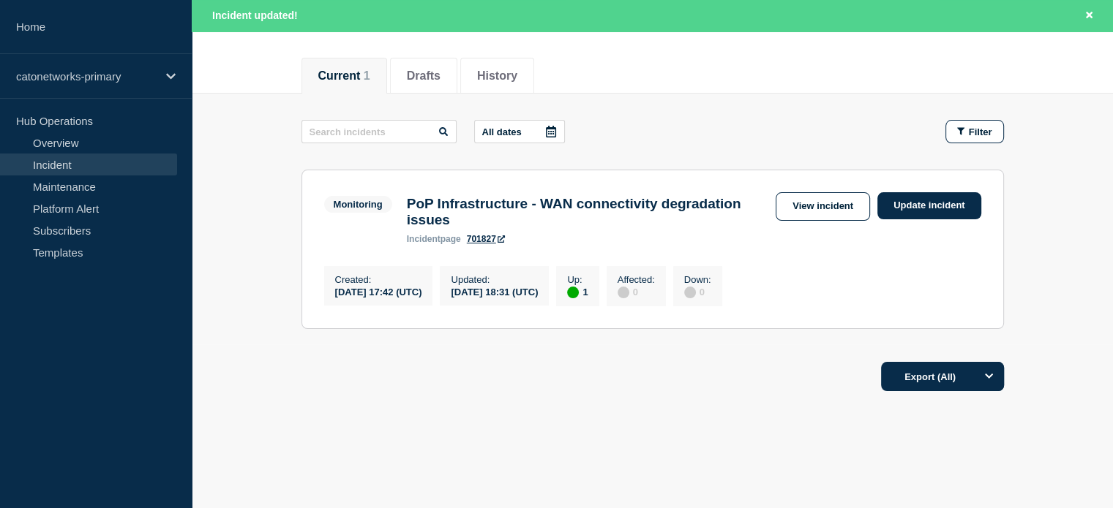
scroll to position [187, 0]
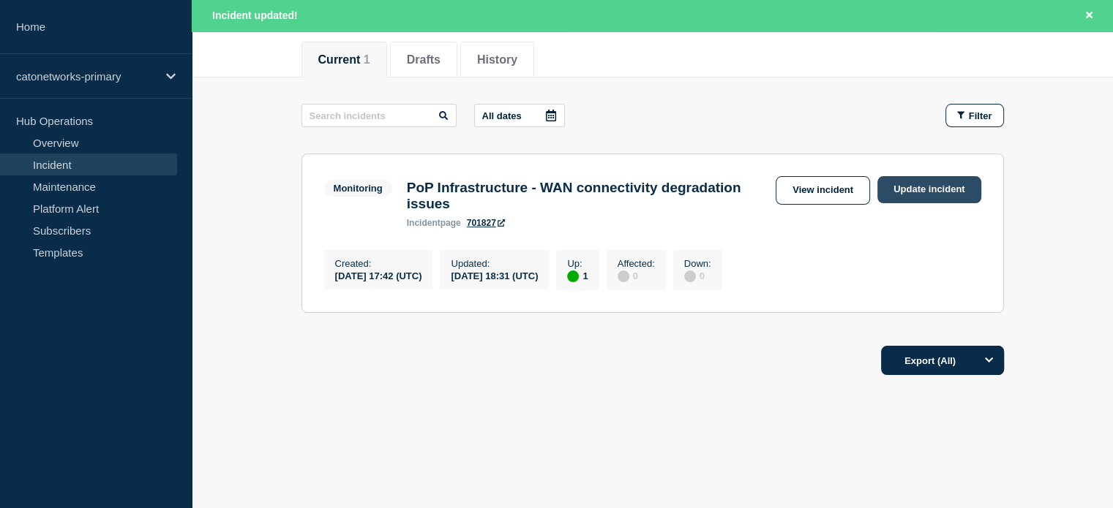
click at [900, 183] on link "Update incident" at bounding box center [929, 189] width 104 height 27
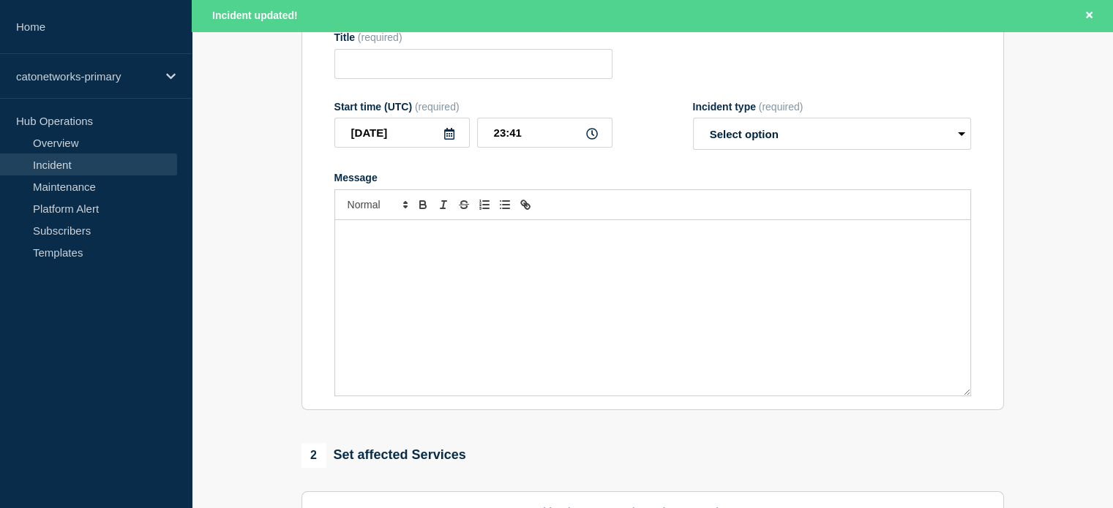
type input "PoP Infrastructure - WAN connectivity degradation issues"
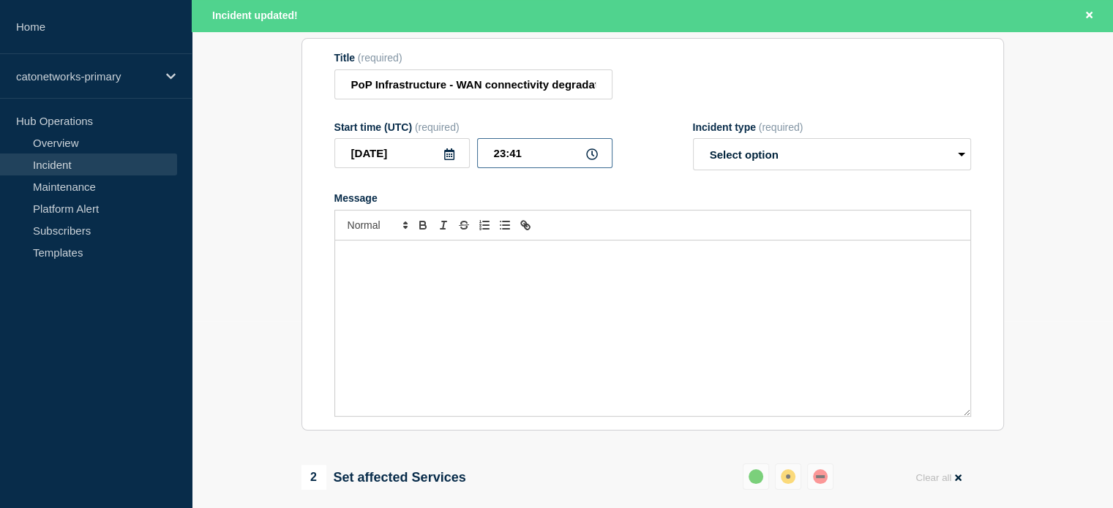
click at [492, 160] on input "23:41" at bounding box center [544, 153] width 135 height 30
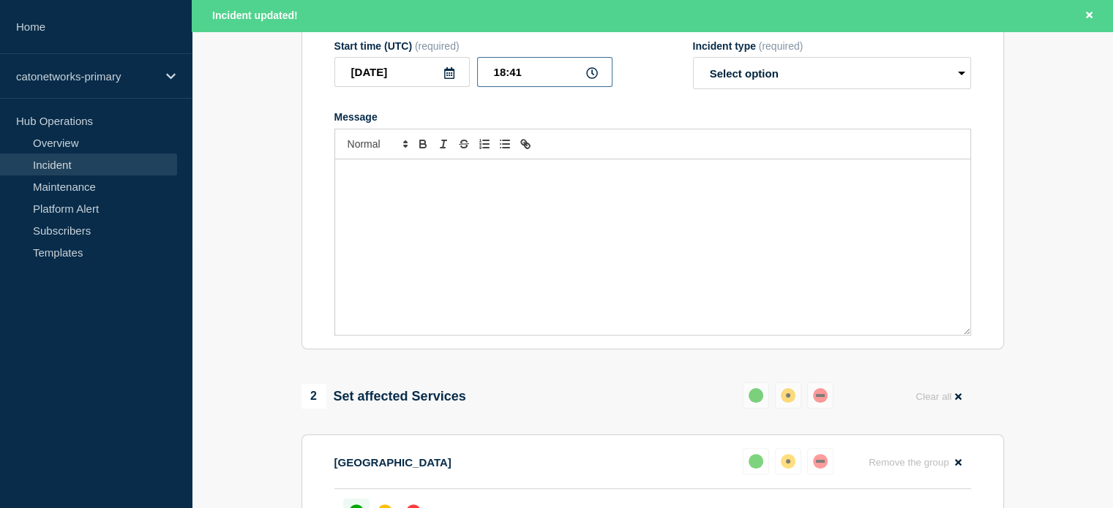
scroll to position [126, 0]
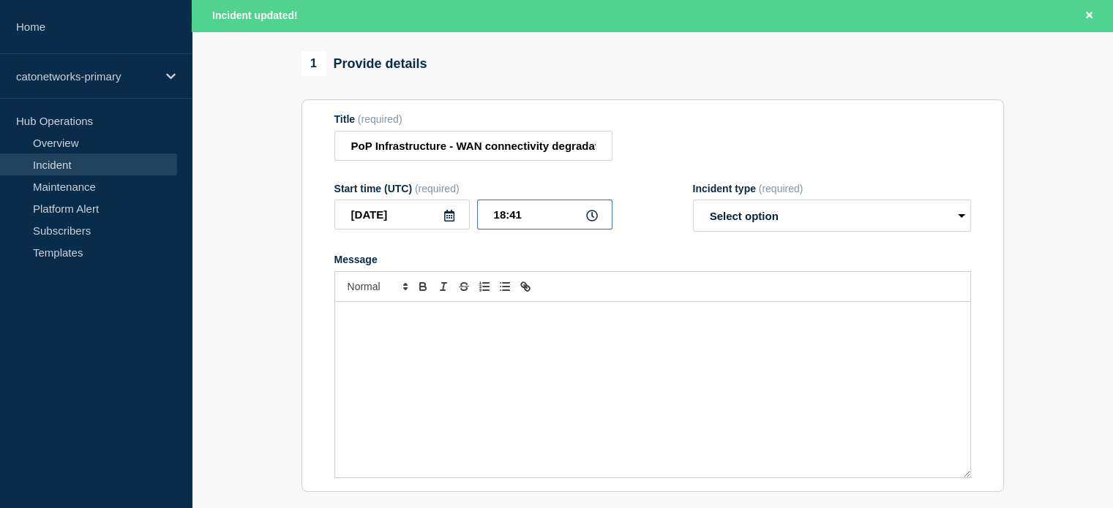
click at [532, 215] on input "18:41" at bounding box center [544, 215] width 135 height 30
type input "18:40"
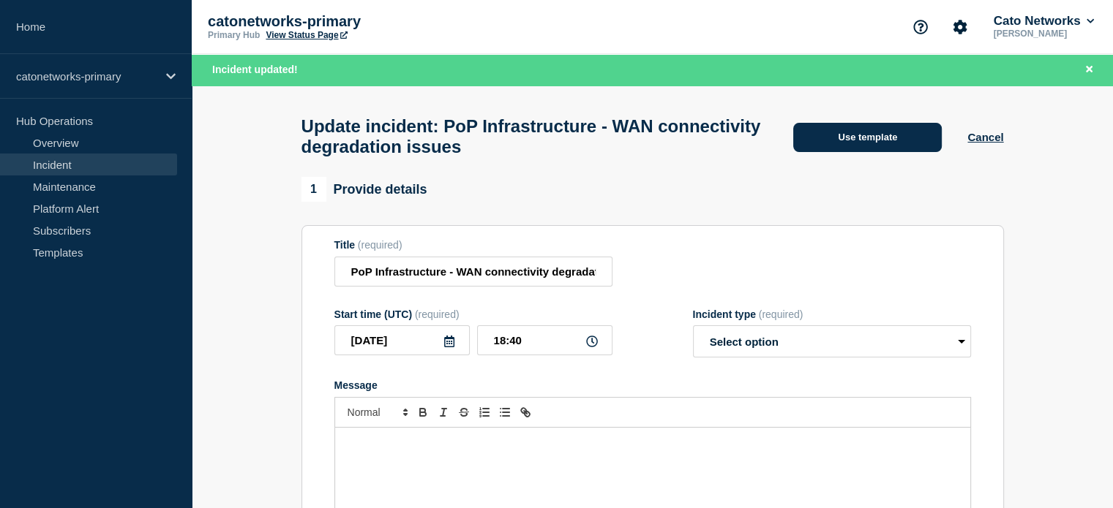
click at [860, 140] on button "Use template" at bounding box center [867, 137] width 148 height 29
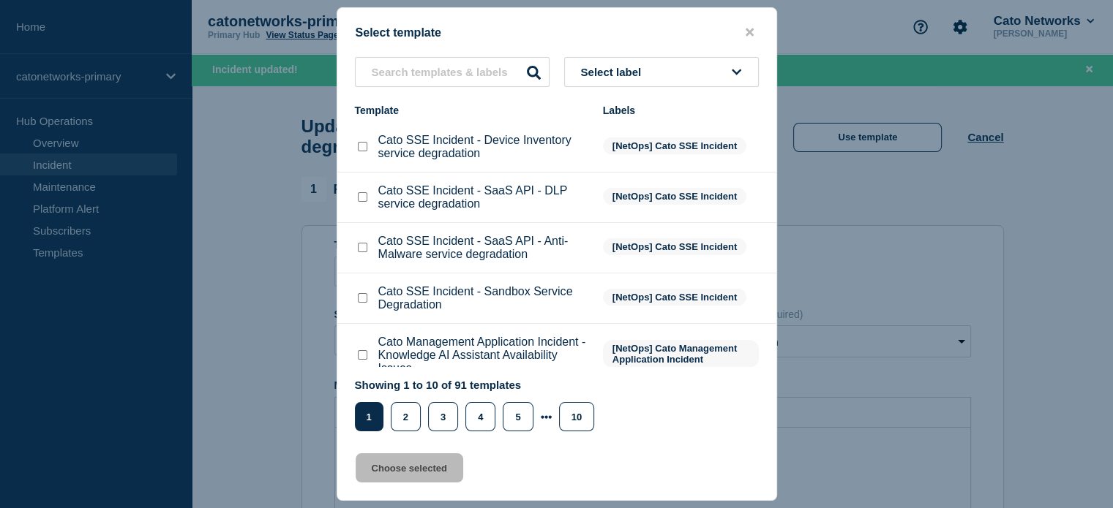
click at [629, 63] on button "Select label" at bounding box center [661, 72] width 195 height 30
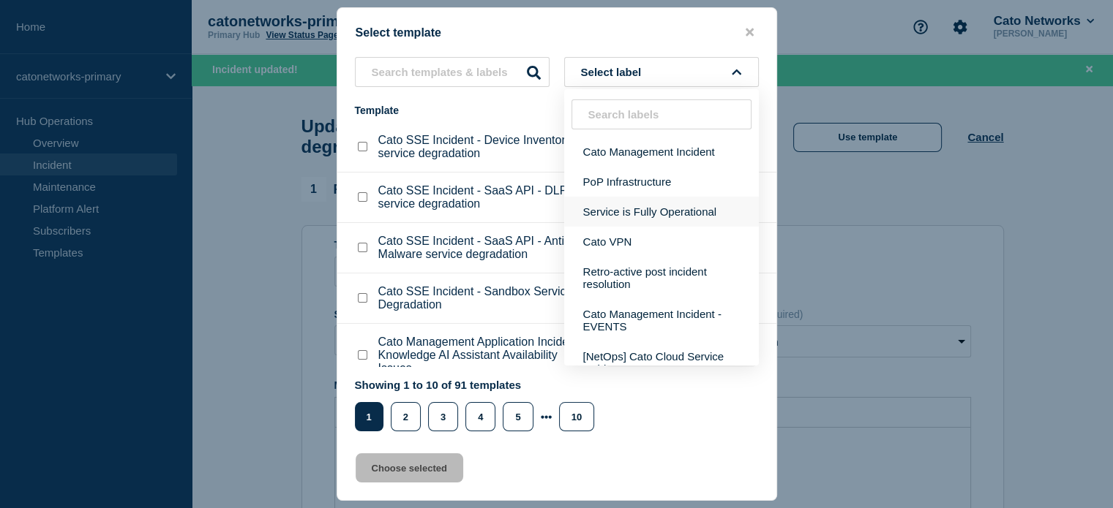
click at [655, 217] on button "Service is Fully Operational" at bounding box center [661, 212] width 195 height 30
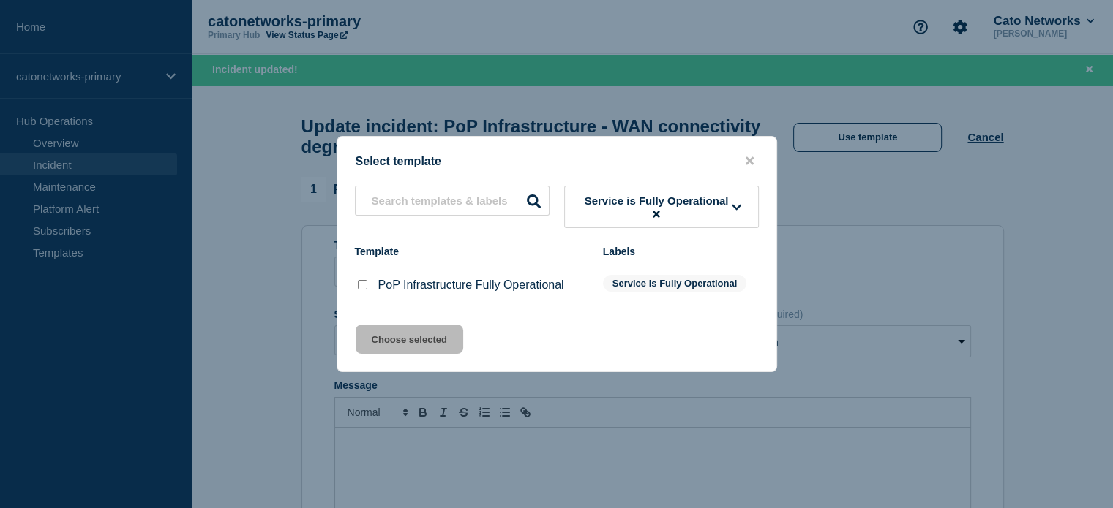
click at [401, 292] on p "PoP Infrastructure Fully Operational" at bounding box center [471, 285] width 186 height 13
click at [366, 287] on input "PoP Infrastructure Fully Operational checkbox" at bounding box center [363, 285] width 10 height 10
checkbox input "true"
click at [405, 338] on button "Choose selected" at bounding box center [409, 339] width 108 height 29
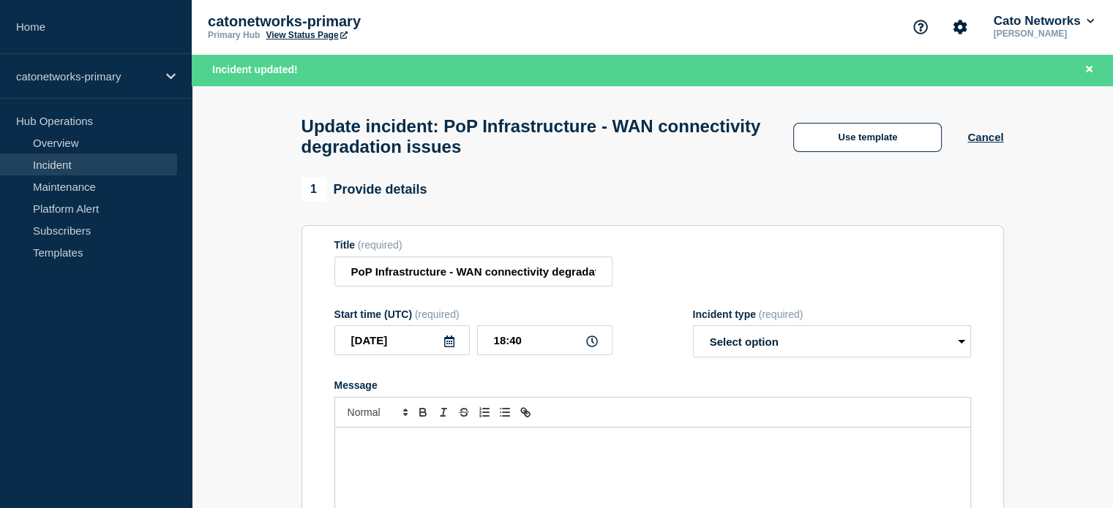
select select "resolved"
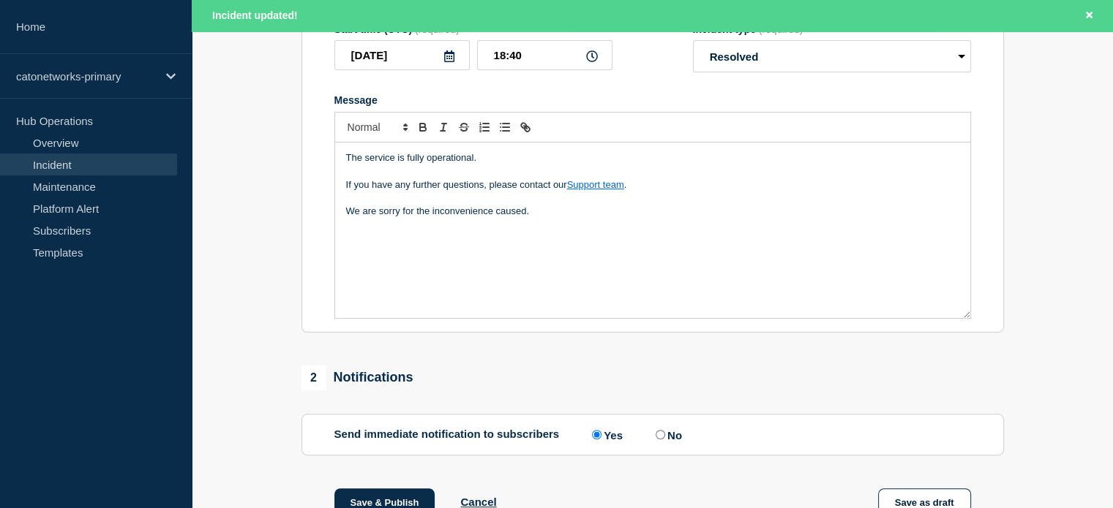
scroll to position [366, 0]
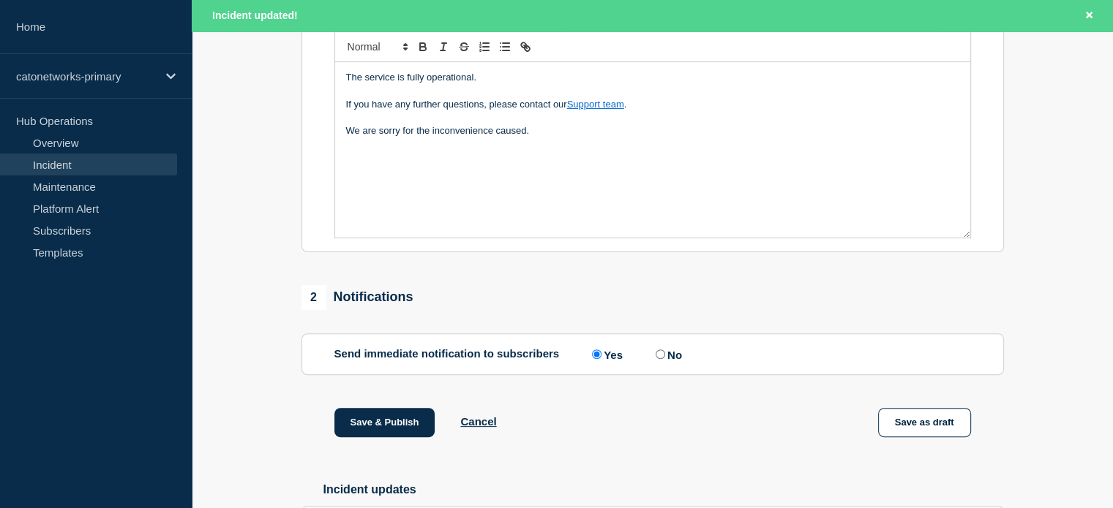
click at [549, 135] on p "We are sorry for the inconvenience caused." at bounding box center [652, 130] width 613 height 13
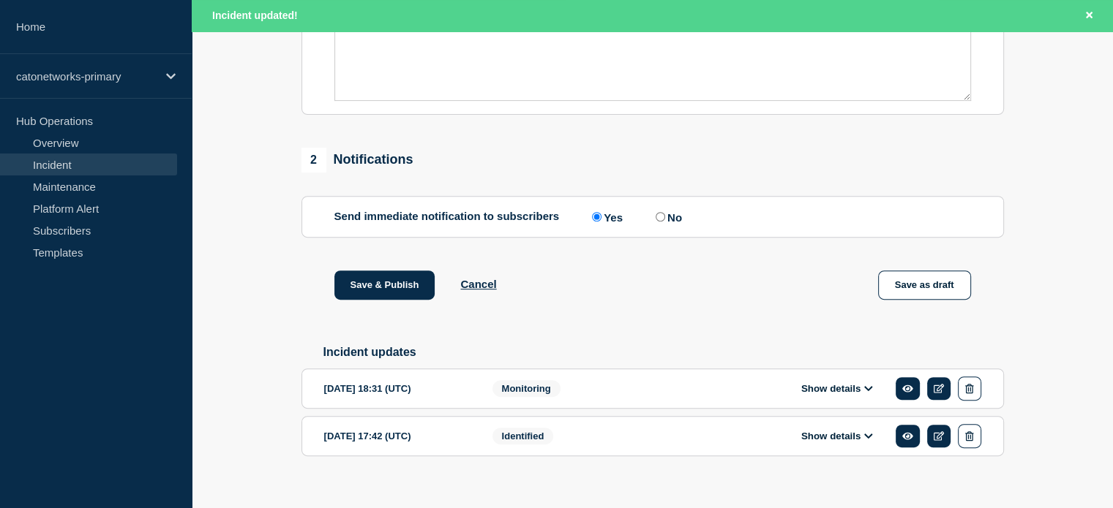
scroll to position [531, 0]
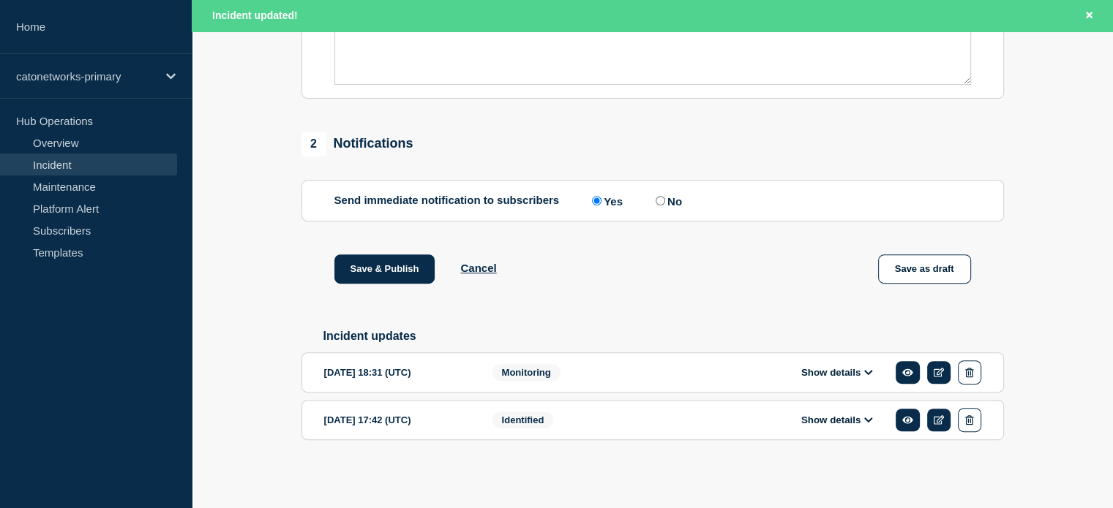
click at [665, 199] on input "No" at bounding box center [660, 201] width 10 height 10
radio input "true"
radio input "false"
click at [816, 369] on button "Show details" at bounding box center [837, 372] width 80 height 12
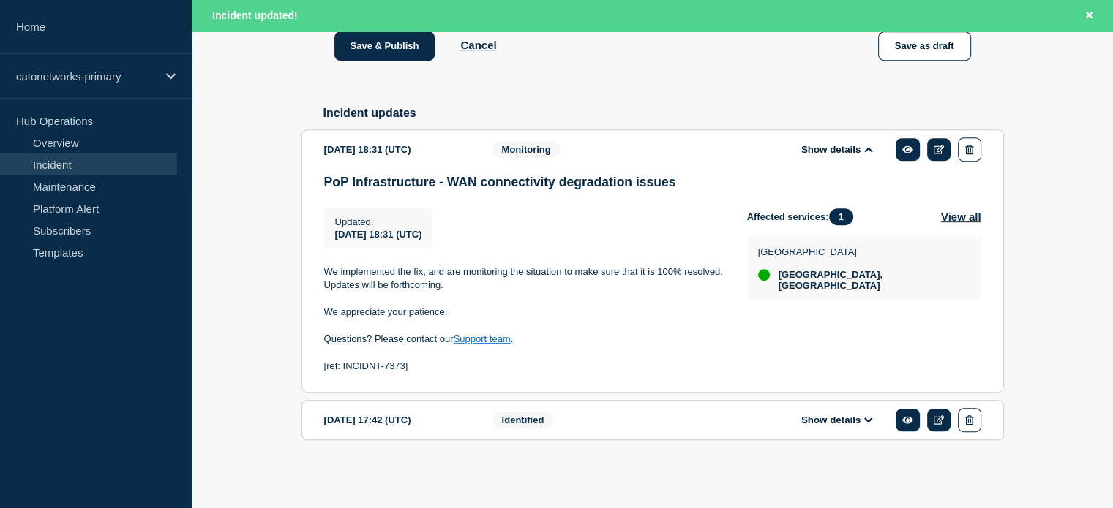
scroll to position [757, 0]
drag, startPoint x: 409, startPoint y: 365, endPoint x: 318, endPoint y: 369, distance: 90.8
click at [318, 369] on section "[DATE] 18:31 (UTC) Show details Monitoring PoP Infrastructure - WAN connectivit…" at bounding box center [652, 260] width 702 height 263
copy p "[ref: INCIDNT-7373]"
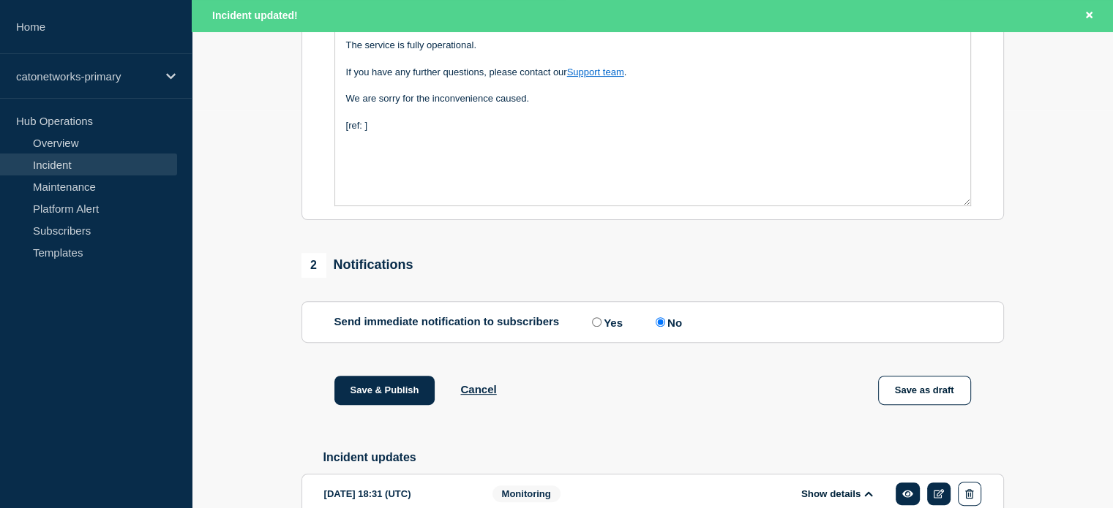
scroll to position [391, 0]
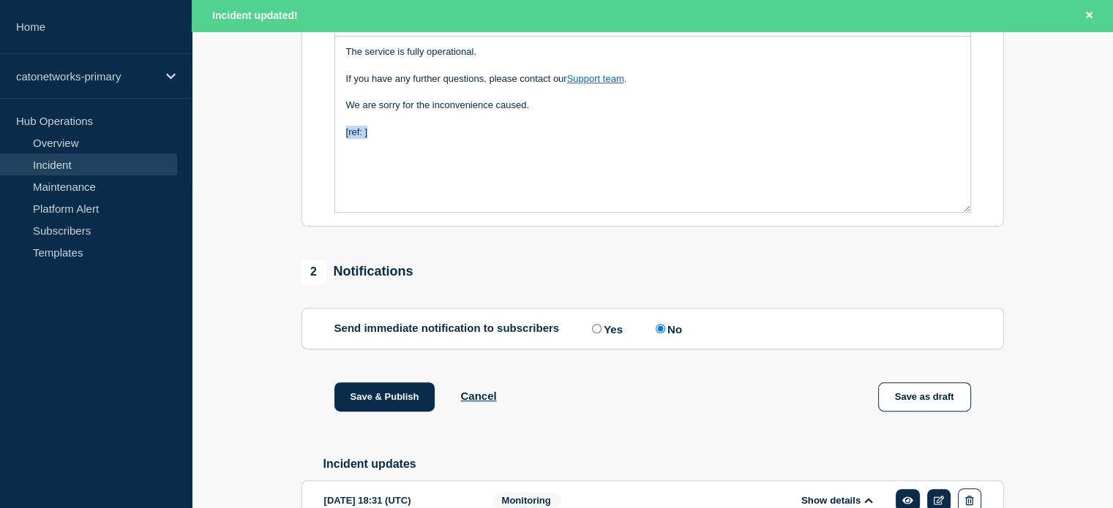
drag, startPoint x: 389, startPoint y: 146, endPoint x: 320, endPoint y: 146, distance: 68.8
click at [320, 146] on section "Title (required) PoP Infrastructure - WAN connectivity degradation issues Start…" at bounding box center [652, 30] width 702 height 393
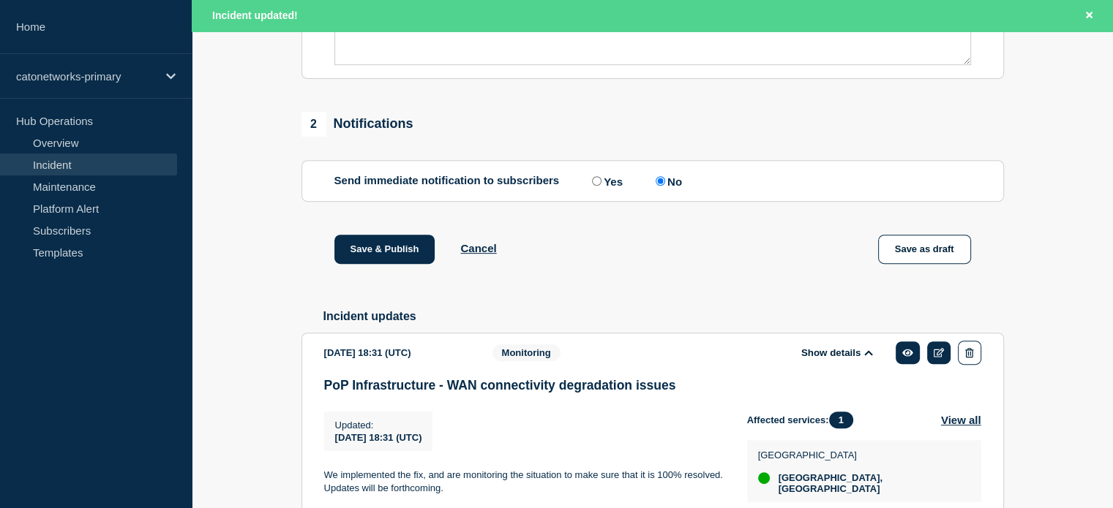
scroll to position [611, 0]
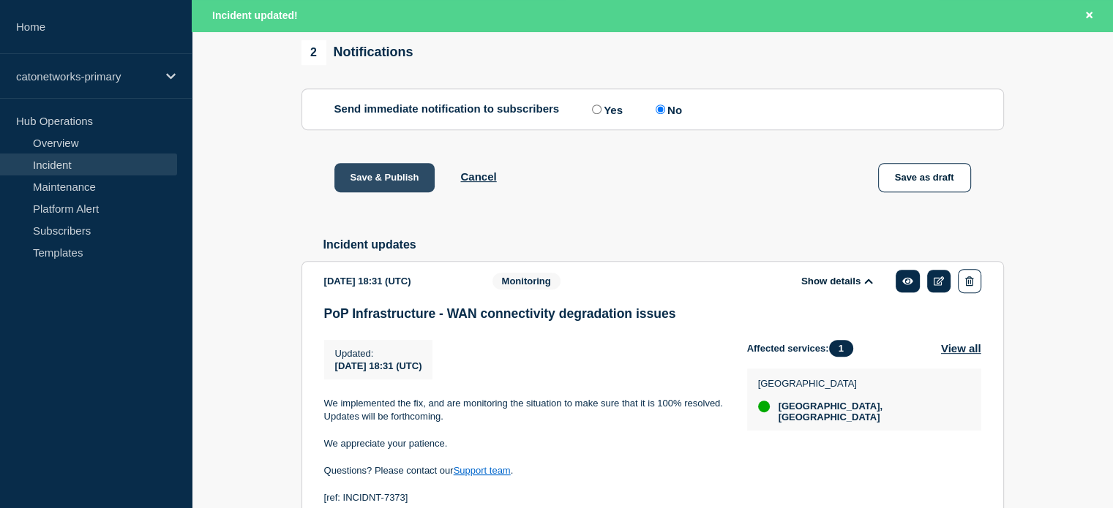
click at [383, 186] on button "Save & Publish" at bounding box center [384, 177] width 101 height 29
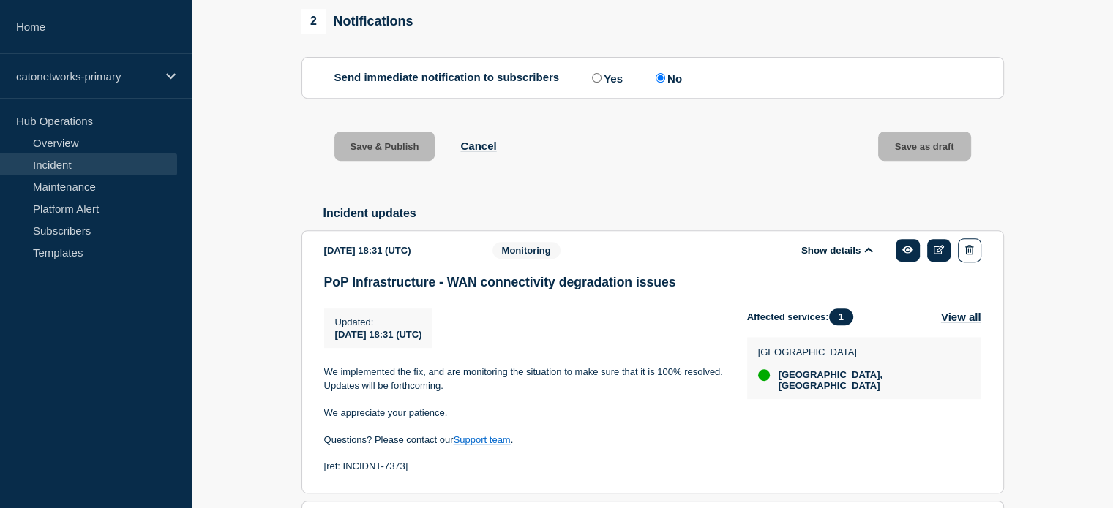
scroll to position [579, 0]
